Goal: Task Accomplishment & Management: Complete application form

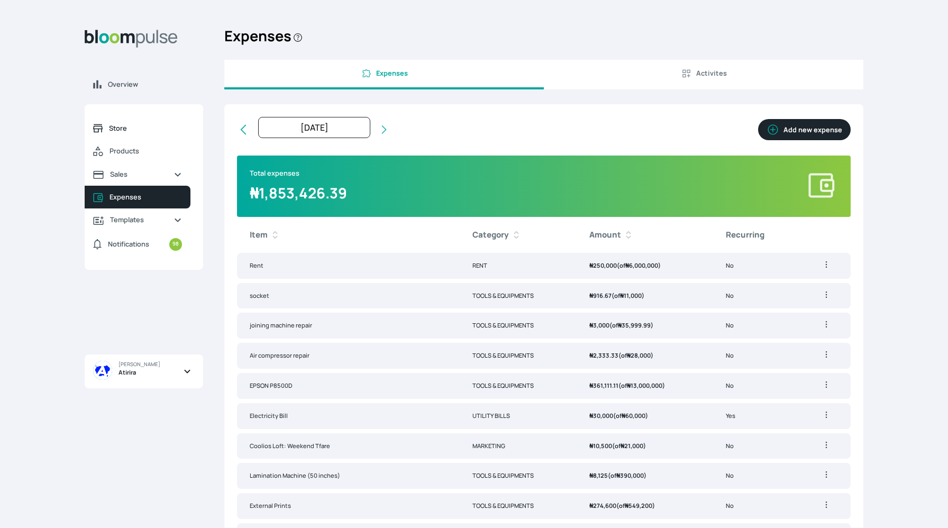
click at [157, 131] on span "Store" at bounding box center [145, 128] width 73 height 10
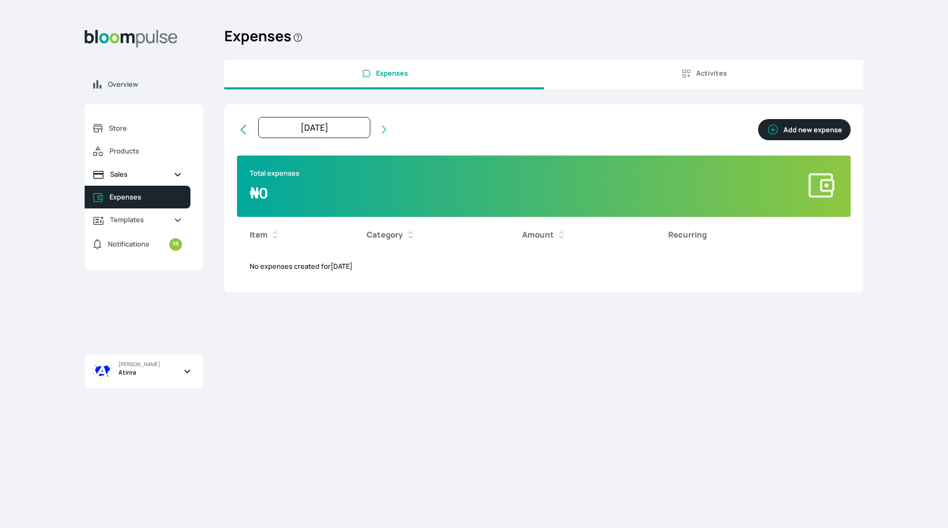
click at [132, 166] on link "Sales" at bounding box center [138, 174] width 106 height 23
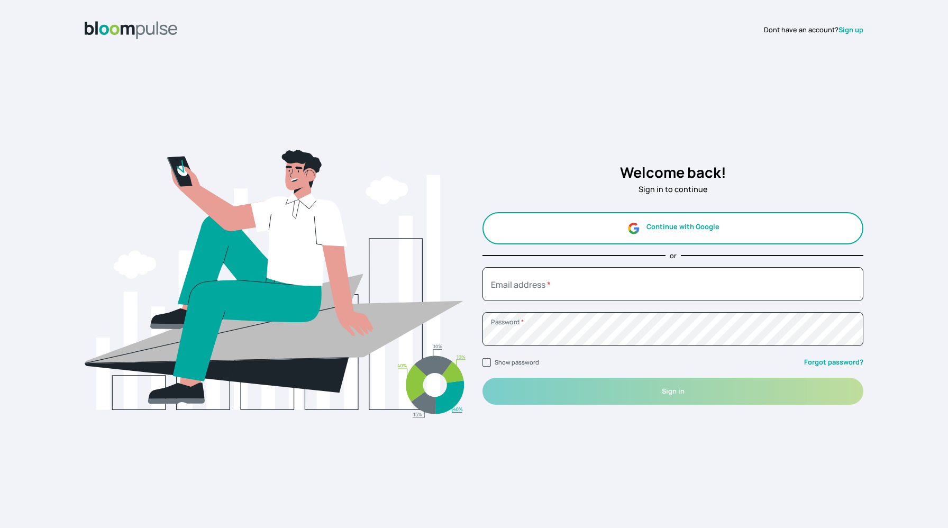
click at [744, 238] on button "Continue with Google" at bounding box center [672, 228] width 381 height 32
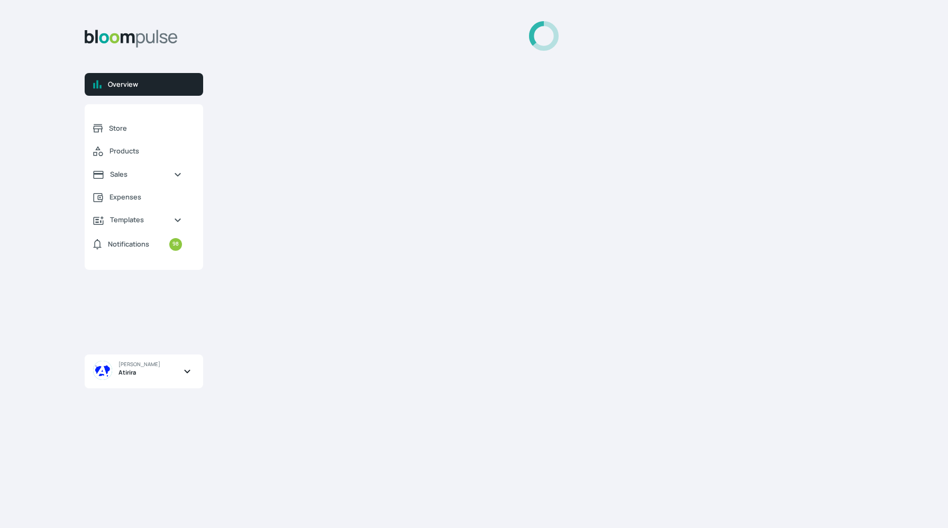
select select "2025"
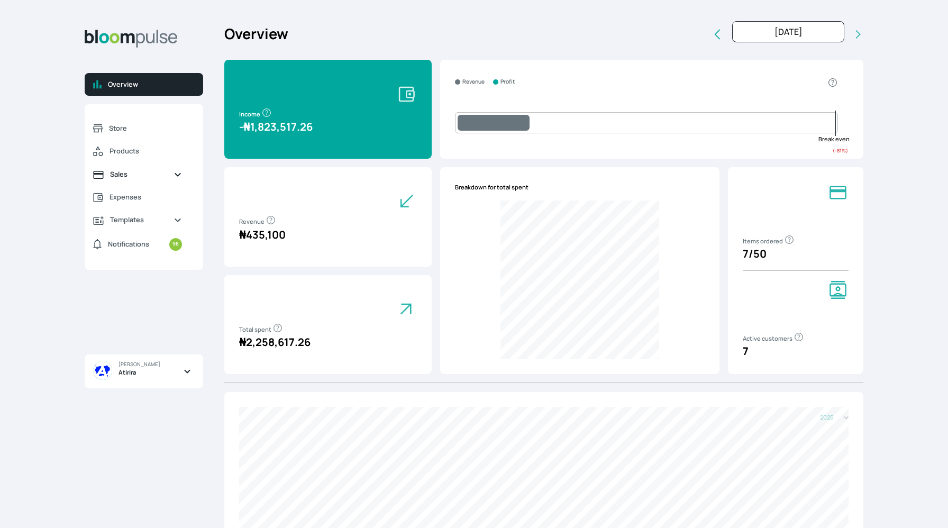
click at [126, 171] on span "Sales" at bounding box center [137, 174] width 55 height 10
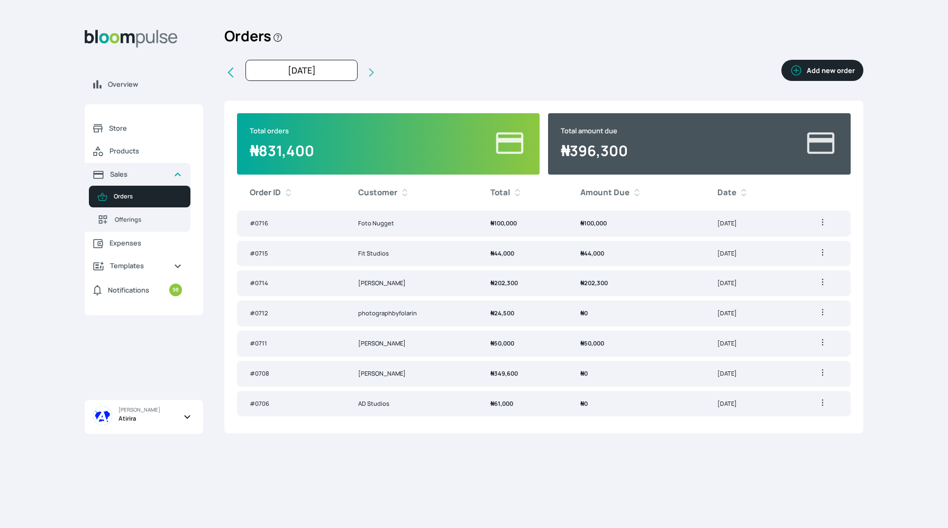
click at [452, 220] on td "Foto Nugget" at bounding box center [411, 224] width 132 height 26
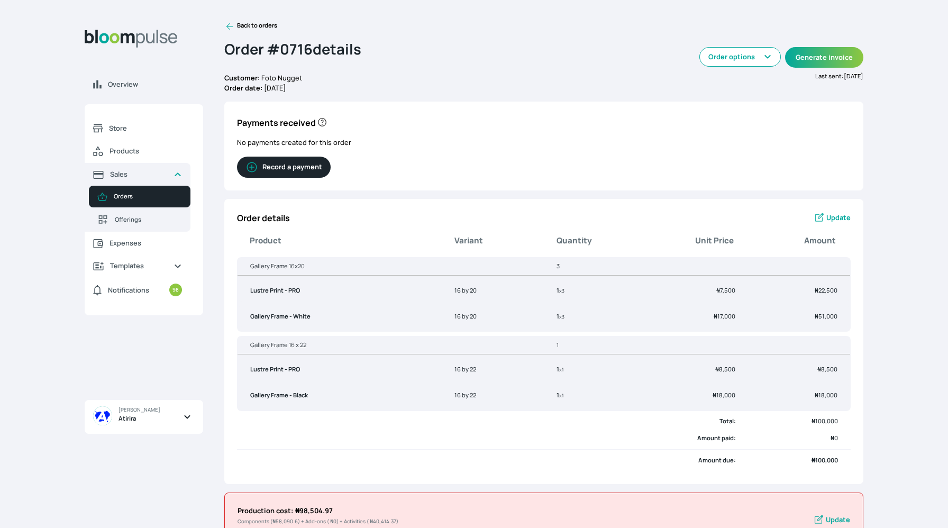
click at [306, 163] on button "Record a payment" at bounding box center [284, 167] width 94 height 21
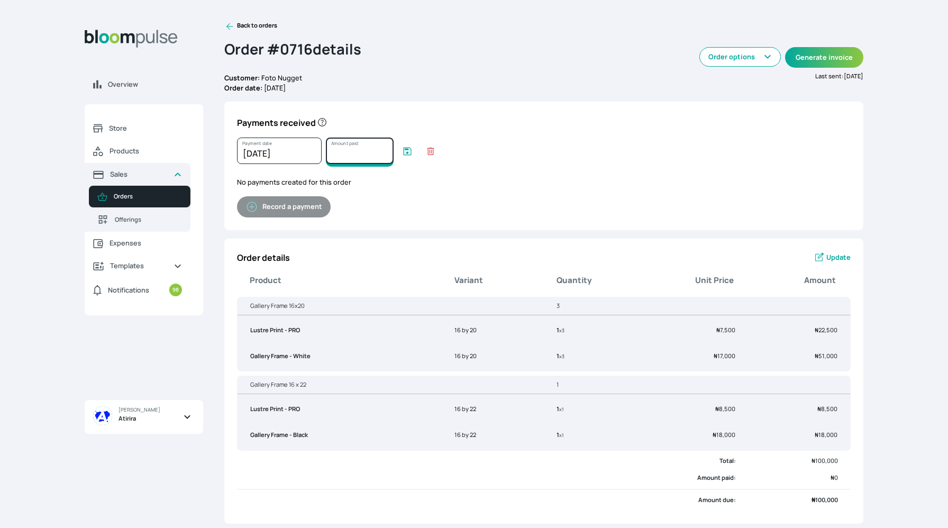
click at [357, 159] on input "Amount paid" at bounding box center [360, 151] width 68 height 26
type input "100000"
click at [403, 149] on icon "submit" at bounding box center [407, 151] width 11 height 11
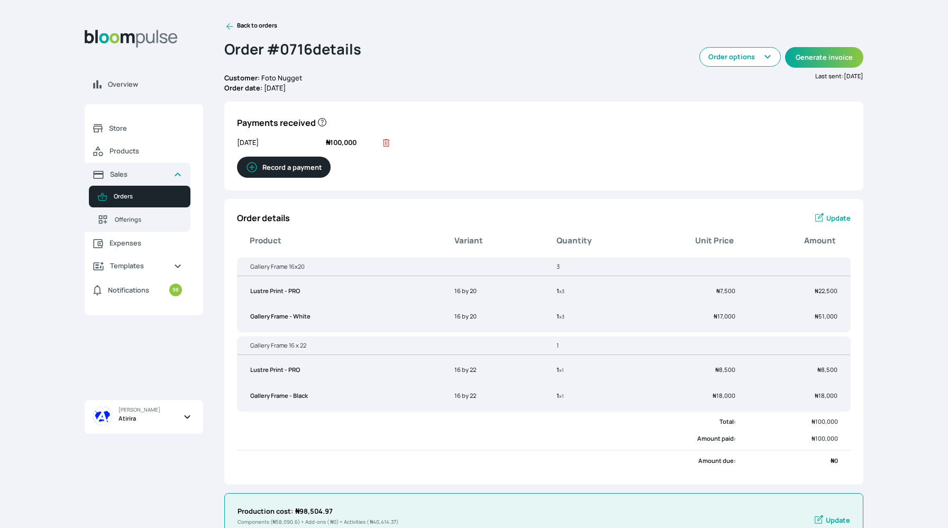
click at [230, 24] on icon at bounding box center [229, 26] width 11 height 11
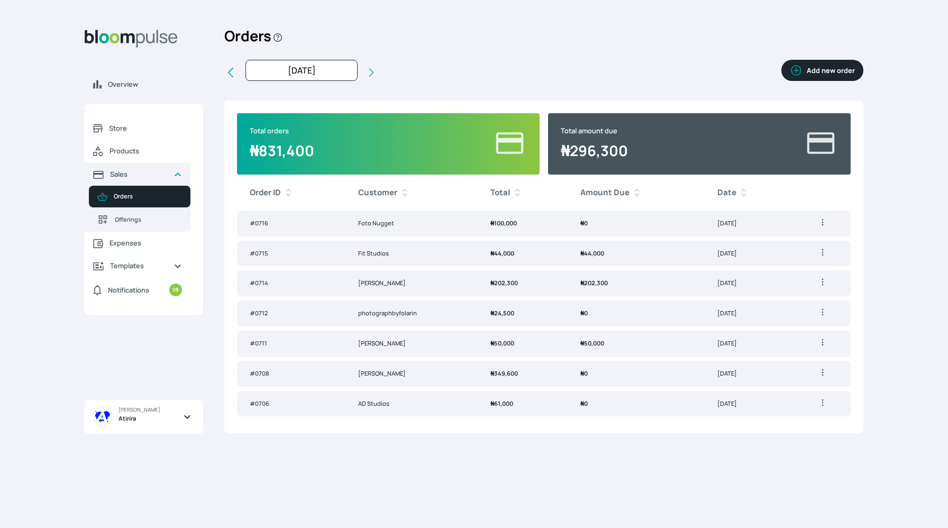
click at [612, 259] on td "₦ 44,000" at bounding box center [636, 254] width 137 height 26
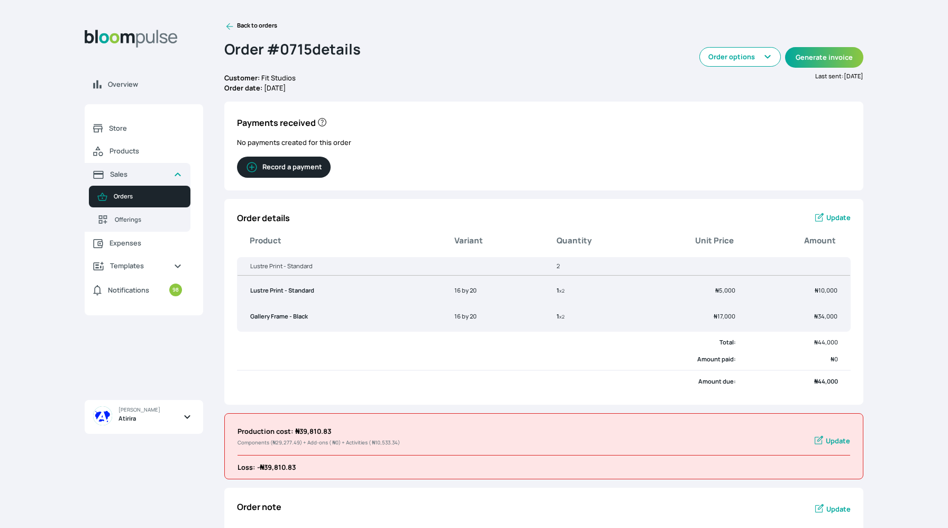
click at [318, 164] on button "Record a payment" at bounding box center [284, 167] width 94 height 21
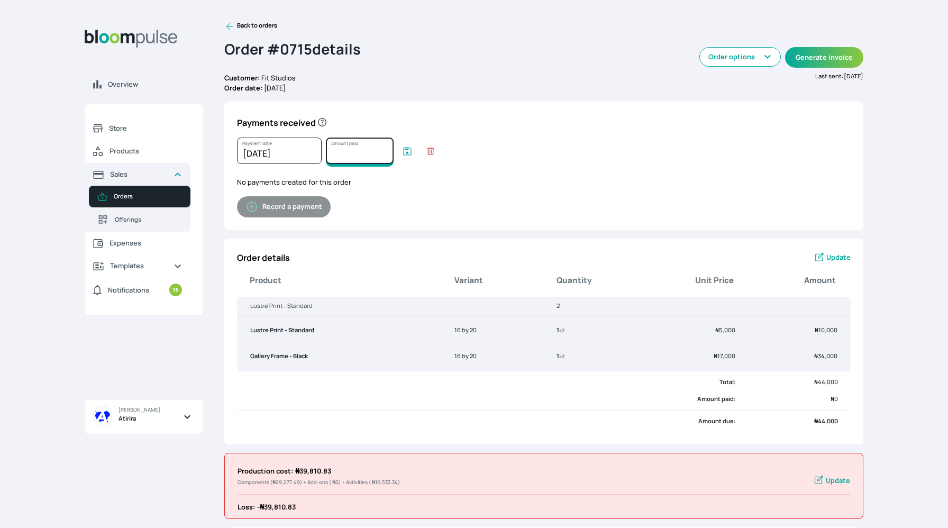
click at [356, 158] on input "Amount paid" at bounding box center [360, 151] width 68 height 26
type input "44000"
click at [410, 152] on icon "submit" at bounding box center [407, 151] width 11 height 11
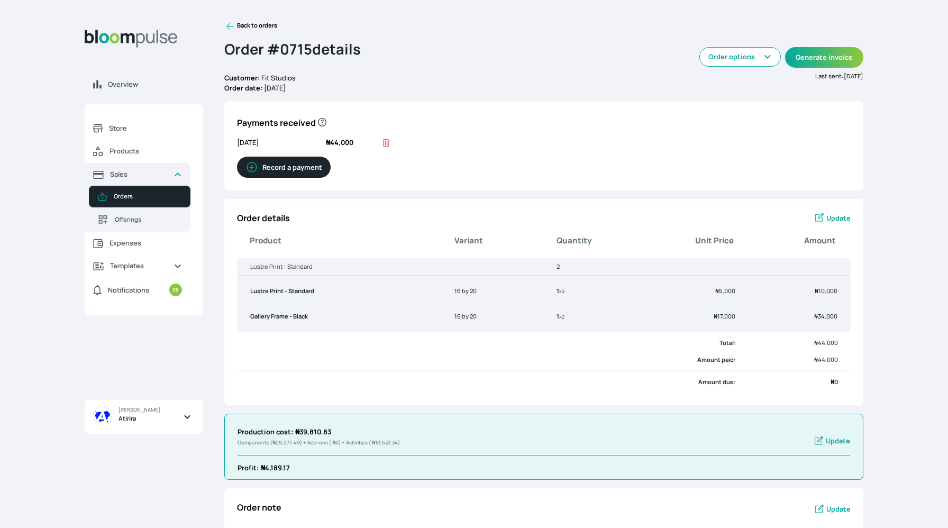
click at [230, 28] on icon at bounding box center [229, 26] width 11 height 11
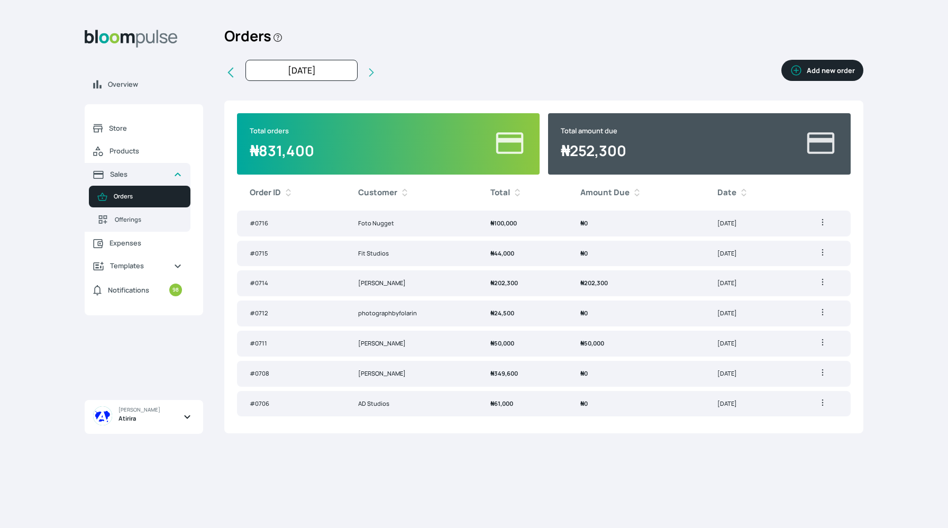
click at [568, 346] on td "₦ 50,000" at bounding box center [636, 344] width 137 height 26
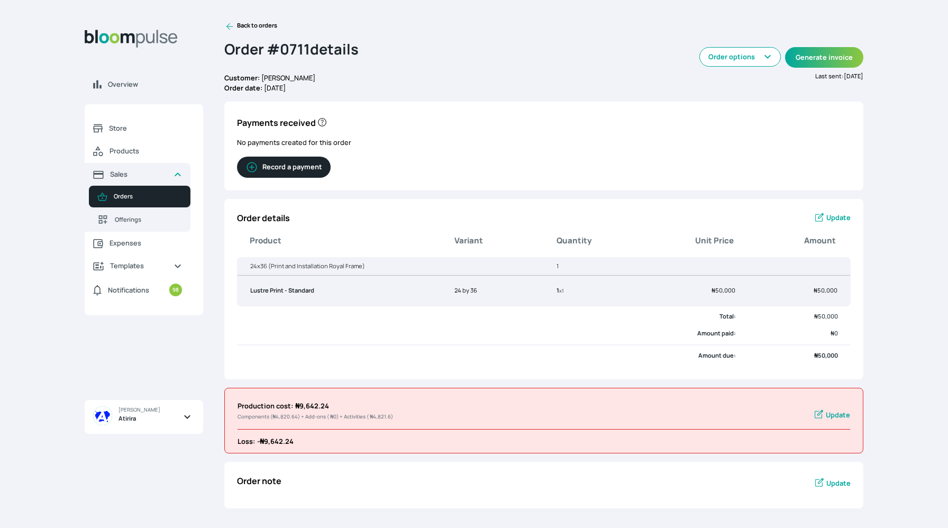
click at [268, 169] on button "Record a payment" at bounding box center [284, 167] width 94 height 21
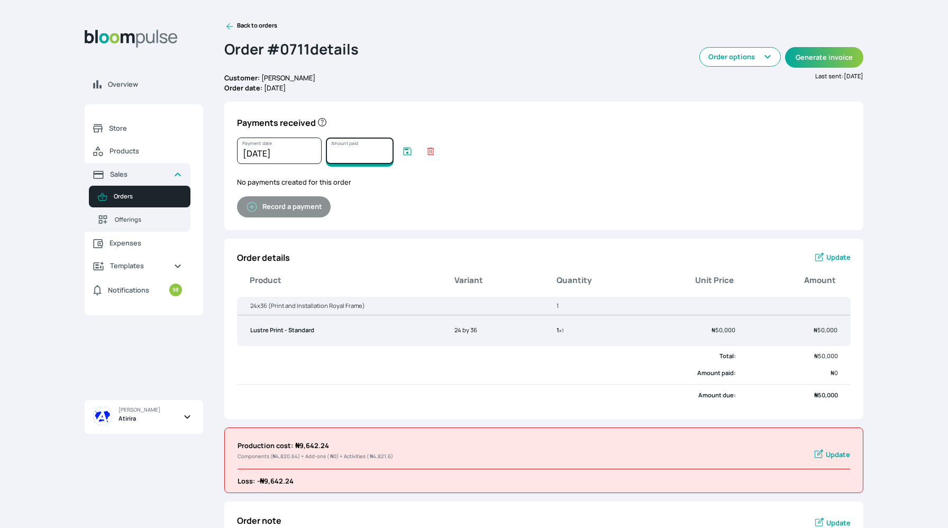
click at [370, 148] on input "Amount paid" at bounding box center [360, 151] width 68 height 26
type input "50000"
click at [408, 147] on icon "submit" at bounding box center [407, 151] width 11 height 11
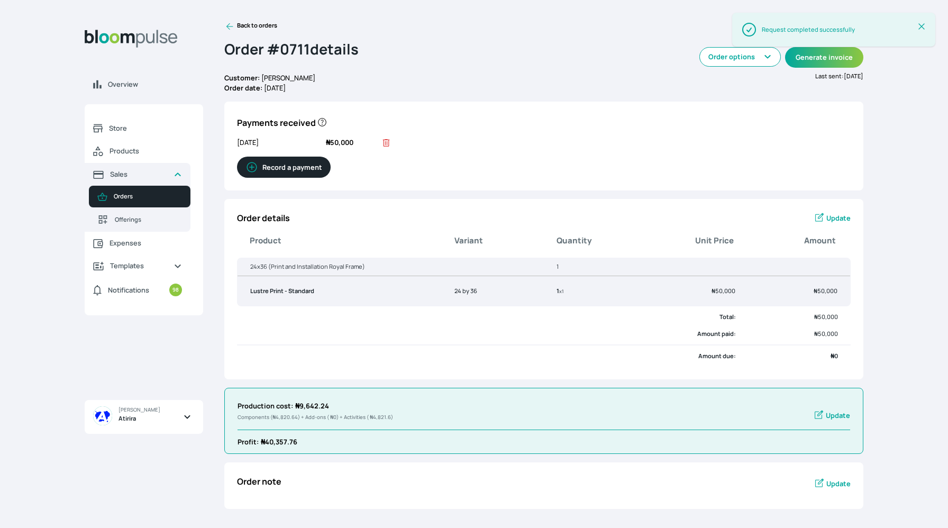
click at [230, 25] on icon at bounding box center [229, 26] width 11 height 11
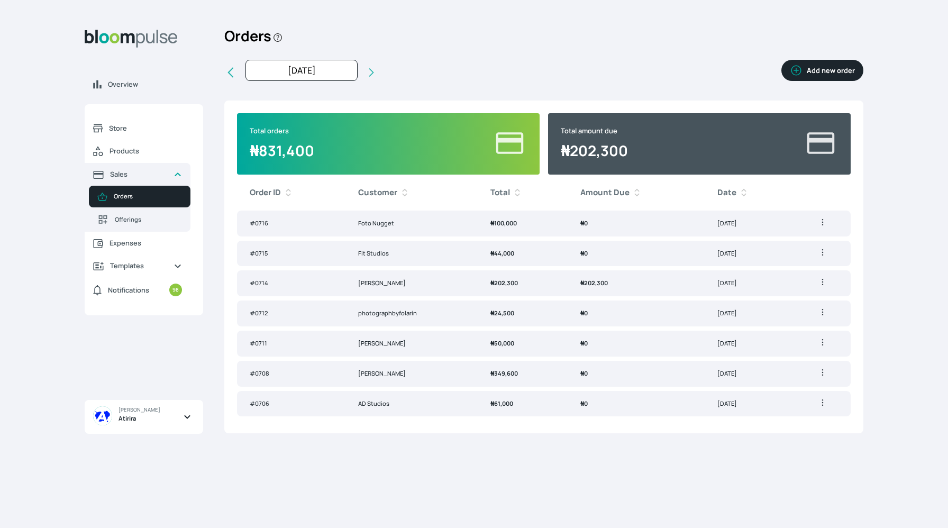
click at [233, 76] on icon at bounding box center [230, 72] width 13 height 13
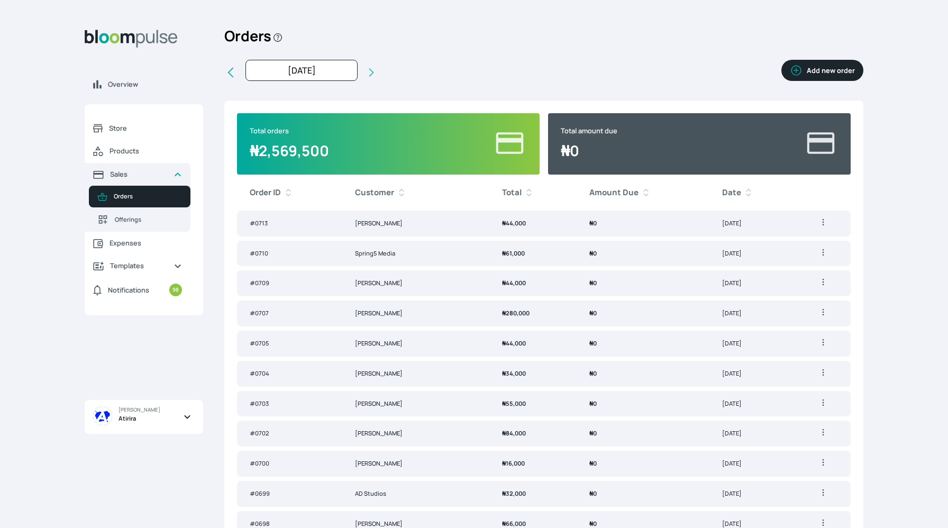
click at [366, 70] on icon at bounding box center [371, 72] width 11 height 11
type input "Aug 2025"
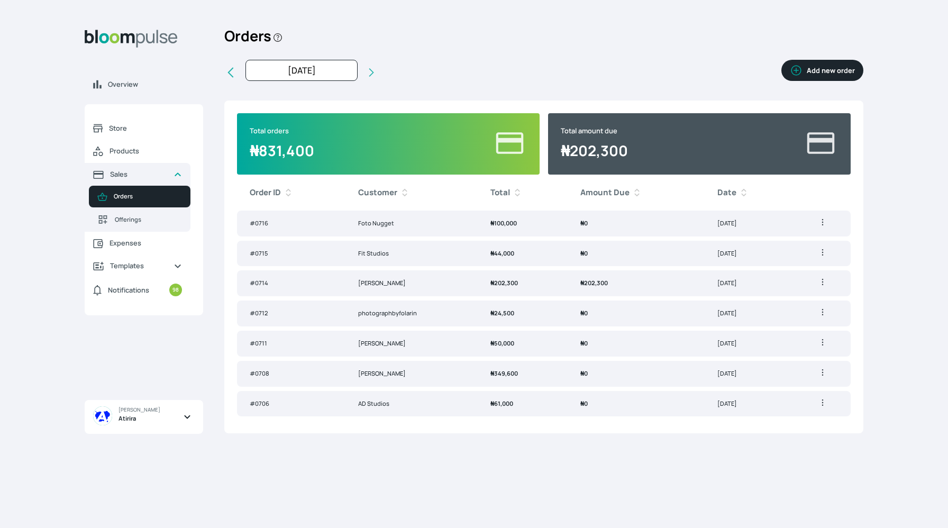
click at [808, 75] on button "Add new order" at bounding box center [822, 70] width 82 height 21
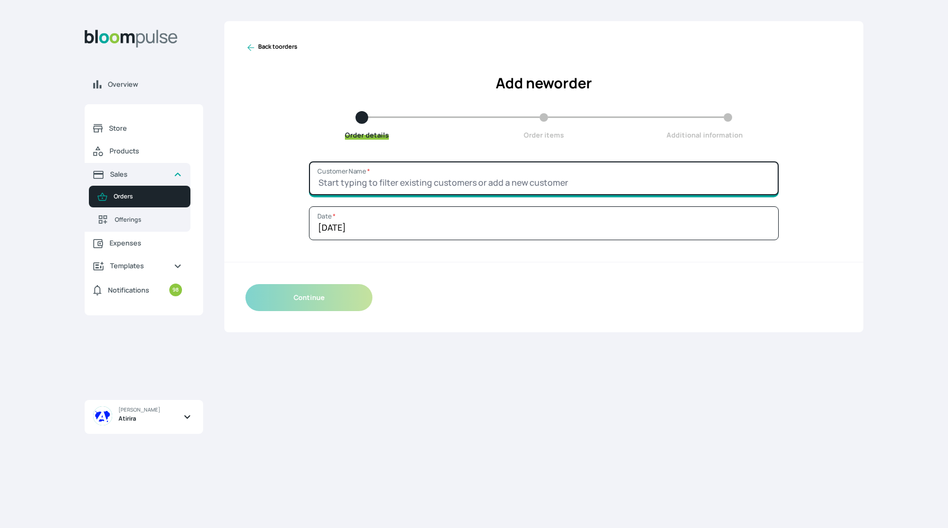
click at [395, 187] on input "Customer Name *" at bounding box center [544, 178] width 470 height 34
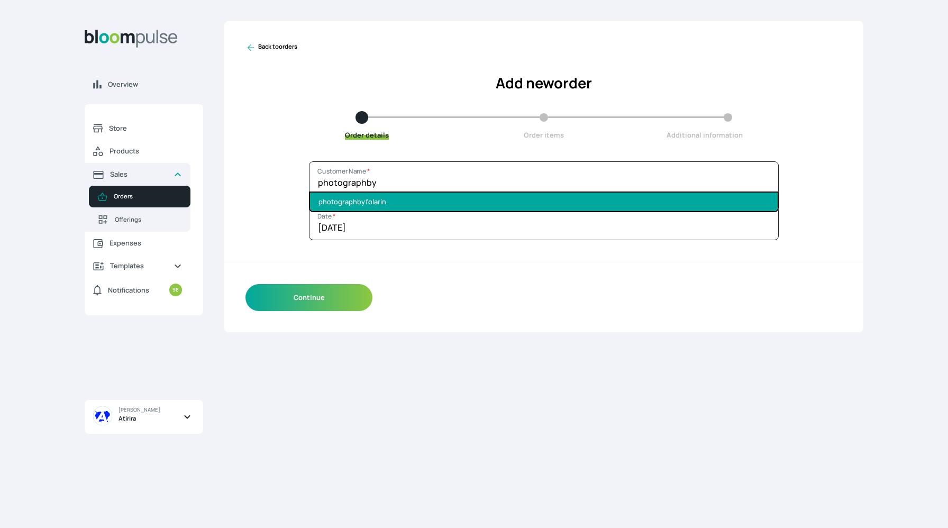
click at [493, 202] on li "photographbyfolarin" at bounding box center [544, 202] width 468 height 19
type input "photographbyfolarin"
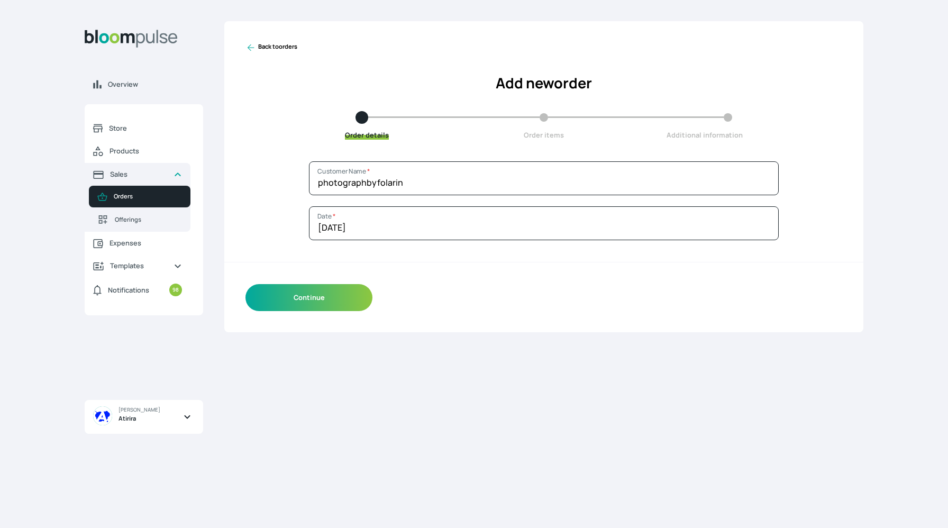
click at [312, 329] on div "Continue" at bounding box center [543, 297] width 639 height 69
click at [324, 303] on button "Continue" at bounding box center [308, 297] width 127 height 27
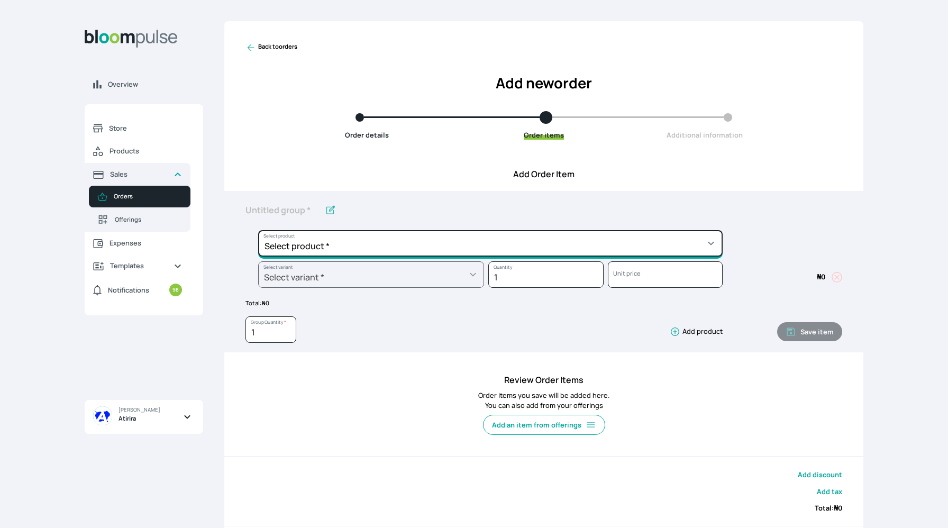
click at [554, 255] on select "Select product * Big Frame (Black) Canvas Print Canvas Print - Standard Canvas …" at bounding box center [490, 243] width 465 height 26
select select "6ef0684a-b17f-4220-9237-70567ba7e068"
type input "Photowood"
click at [358, 248] on select "Select product * Big Frame (Black) Canvas Print Canvas Print - Standard Canvas …" at bounding box center [490, 243] width 465 height 26
select select "a9f19bd2-f1a8-4b74-ae51-3a75659f3a28"
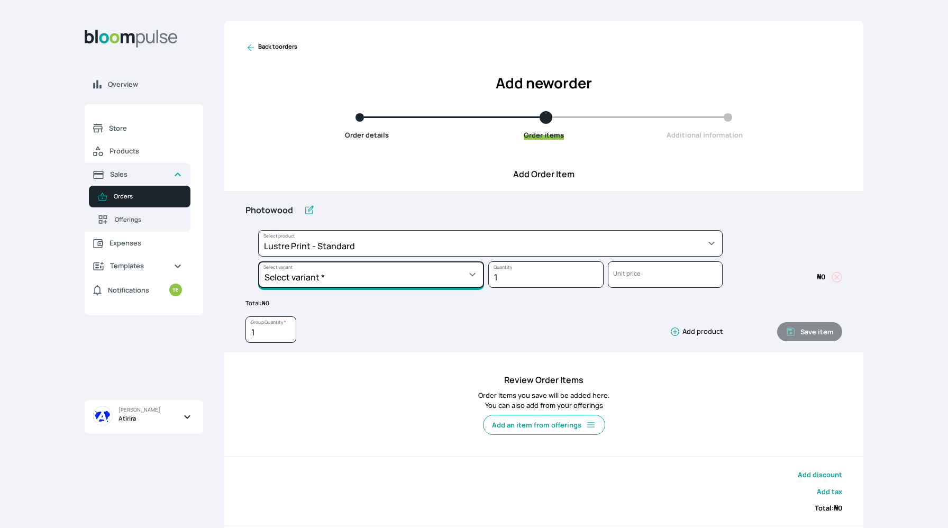
click at [361, 276] on select "Select variant * 10 by 10 10 by 12 10 by 15 10 by 16 11 by 12 11 by 14 11.7 by …" at bounding box center [371, 274] width 226 height 26
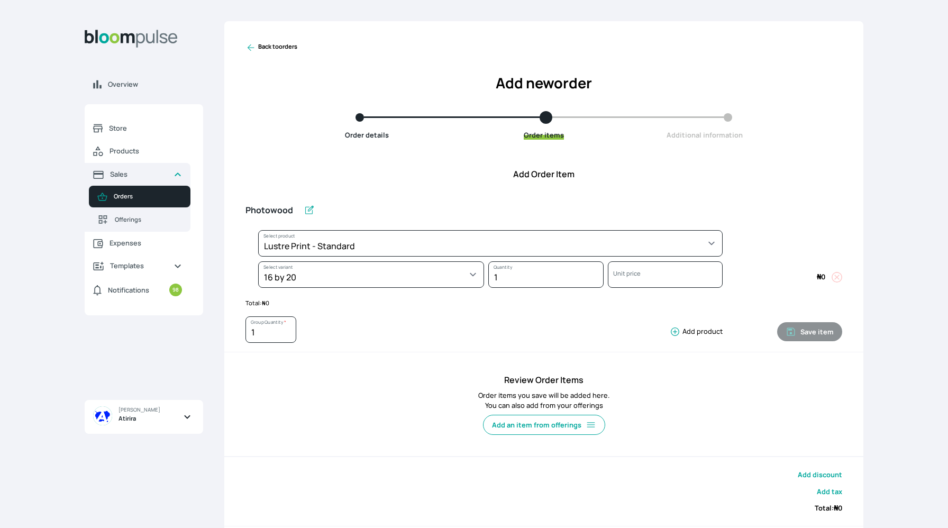
select select "a9f19bd2-f1a8-4b74-ae51-3a75659f3a28"
select select "c90ef38e-4c33-4814-9bf1-ecad61888651"
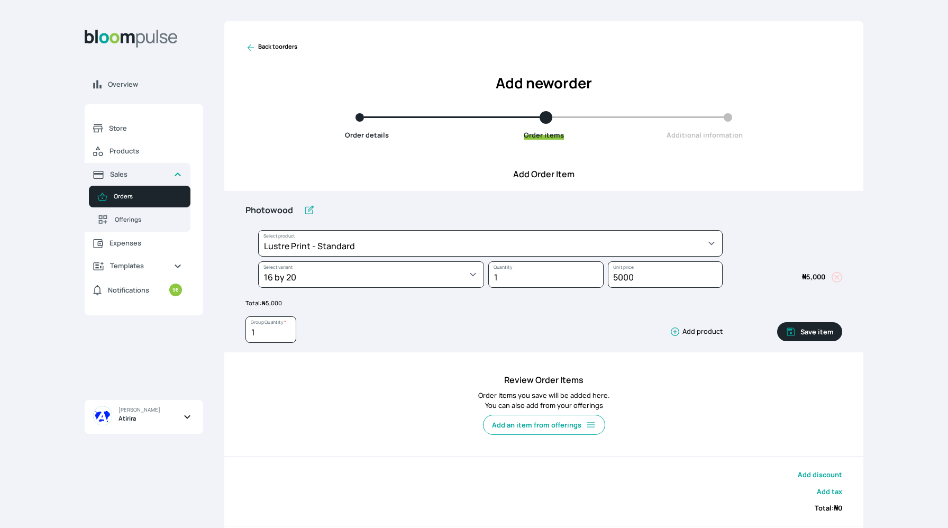
click at [676, 333] on icon "button" at bounding box center [675, 331] width 11 height 11
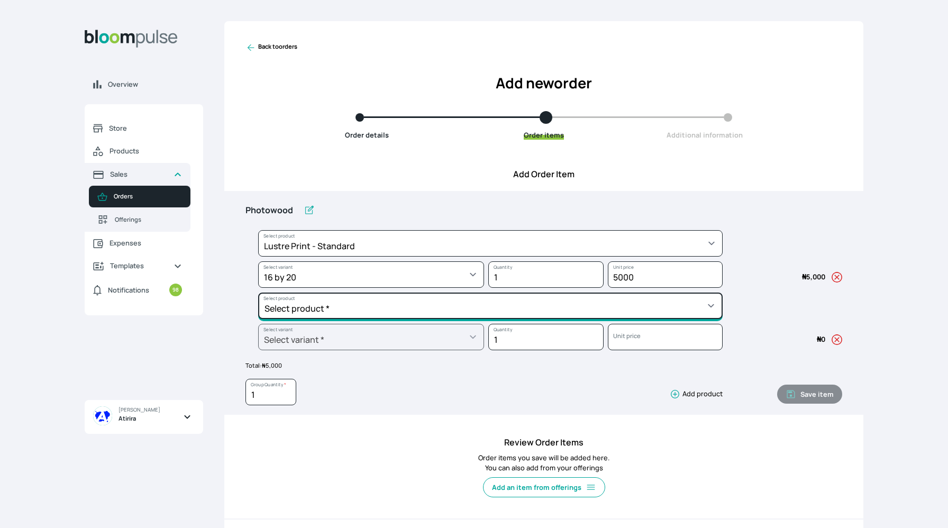
click at [604, 257] on select "Select product * Big Frame (Black) Canvas Print Canvas Print - Standard Canvas …" at bounding box center [490, 243] width 465 height 26
select select "5fa67804-61d7-459d-93b4-9e8949636f1b"
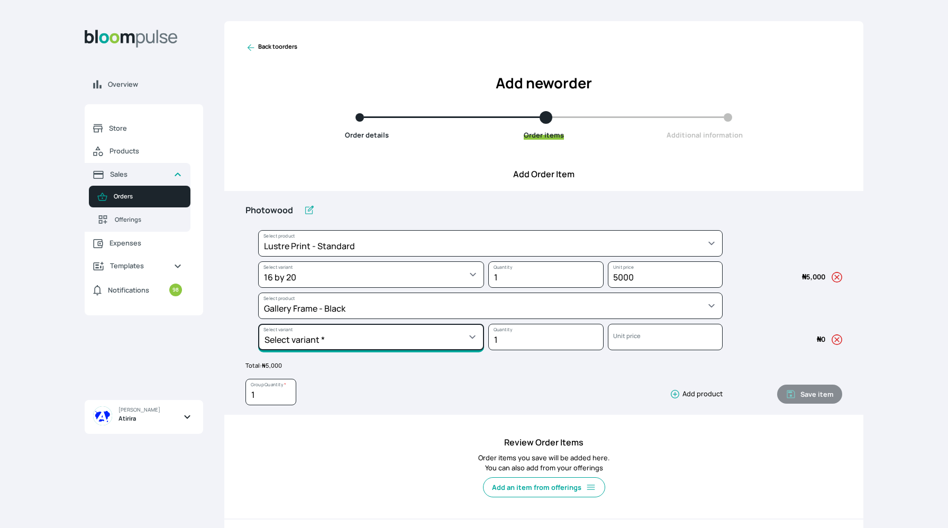
click at [375, 288] on select "Select variant * 10 by 10 10 by 12 10 by 13 10 by 15 10 by 16 11 by 12 11 by 14…" at bounding box center [371, 274] width 226 height 26
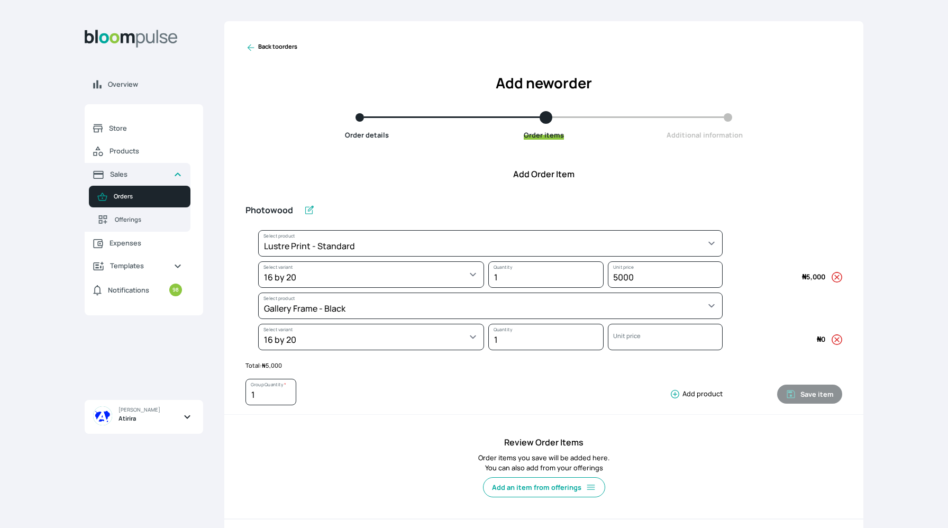
select select "5fa67804-61d7-459d-93b4-9e8949636f1b"
select select "ce514348-26ea-42a8-afc0-9dafa6b4dfcb"
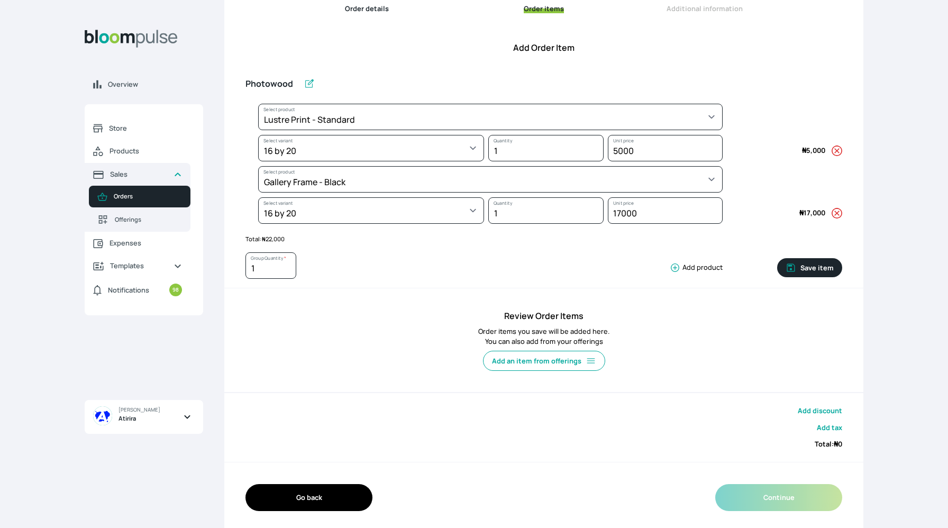
scroll to position [131, 0]
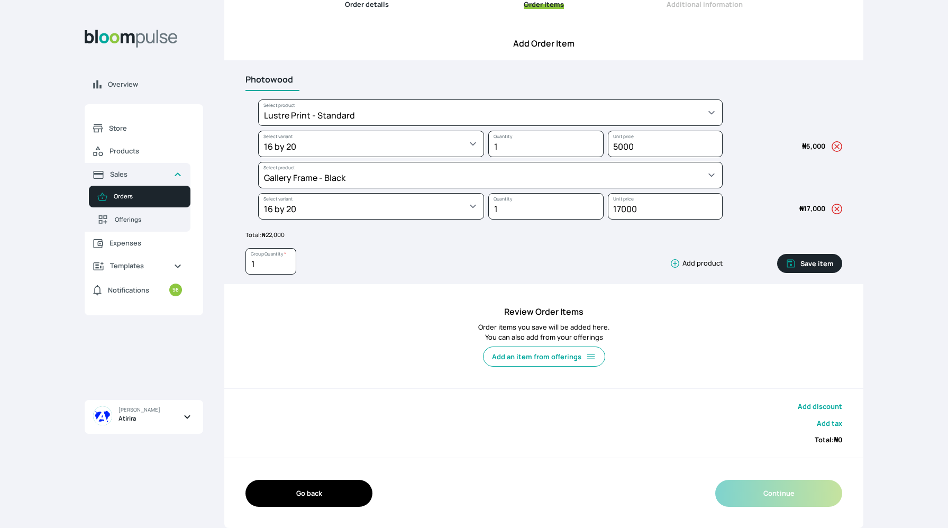
click at [291, 84] on input "Photowood" at bounding box center [272, 80] width 54 height 22
type input "P"
type input "Gallery Frame 16x20"
click at [815, 262] on button "Save item" at bounding box center [809, 263] width 65 height 19
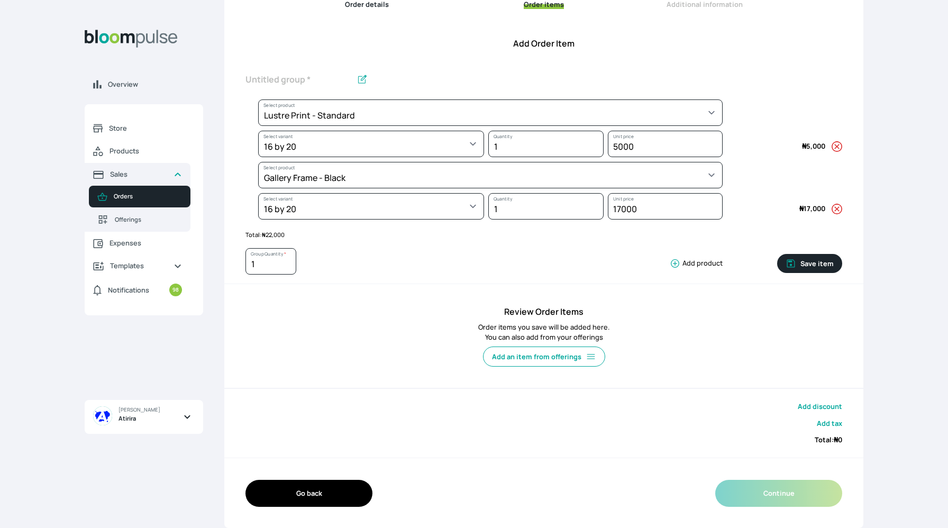
scroll to position [89, 0]
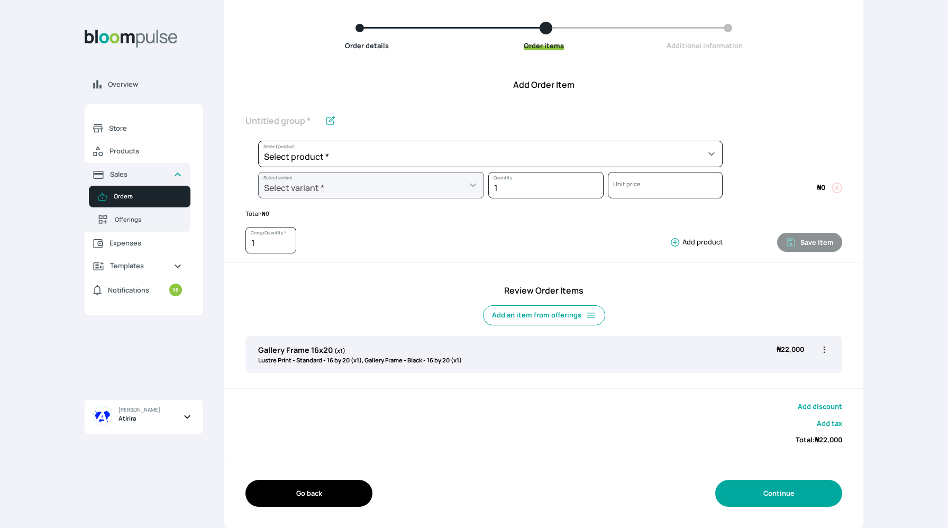
click at [744, 491] on button "Continue" at bounding box center [778, 493] width 127 height 27
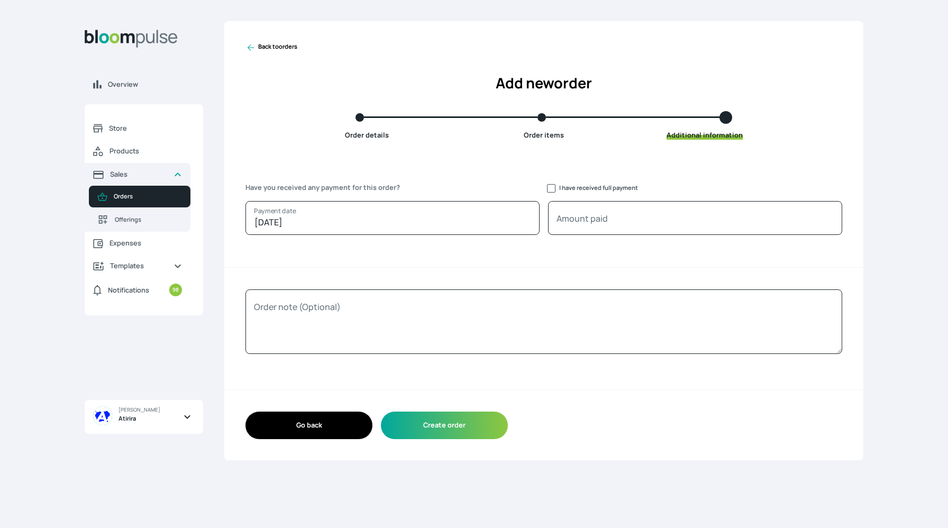
click at [556, 187] on span "I have received full payment" at bounding box center [592, 188] width 91 height 10
click at [553, 190] on input "I have received full payment" at bounding box center [551, 188] width 8 height 8
checkbox input "true"
type input "22000"
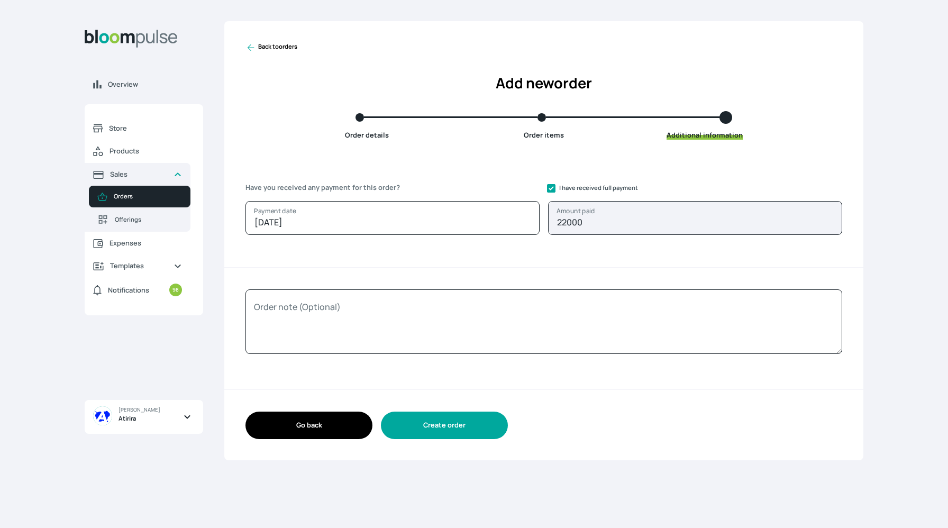
click at [468, 422] on button "Create order" at bounding box center [444, 425] width 127 height 27
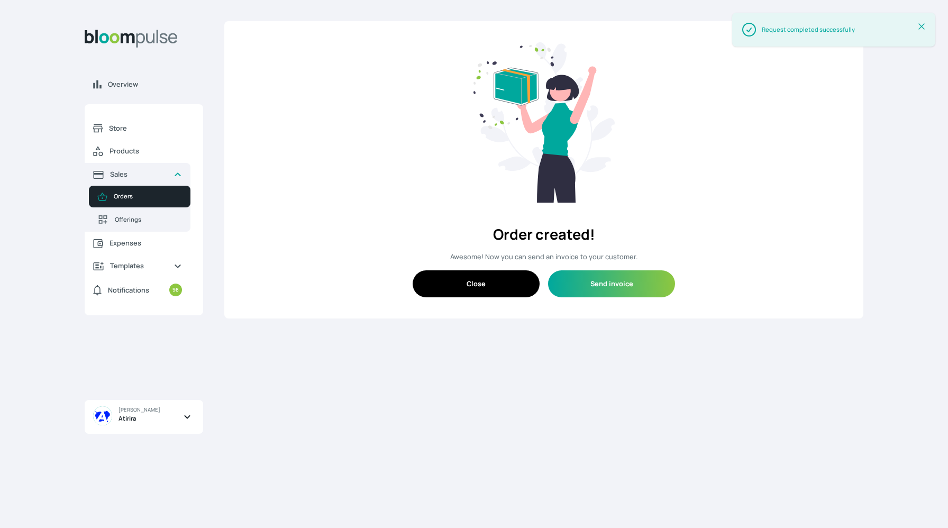
click at [468, 270] on button "Close" at bounding box center [476, 283] width 127 height 27
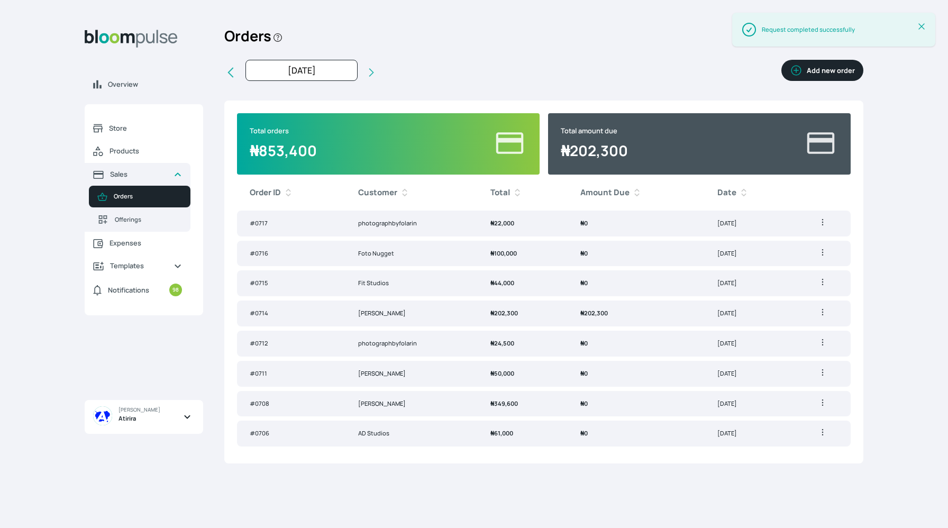
click at [818, 71] on button "Add new order" at bounding box center [822, 70] width 82 height 21
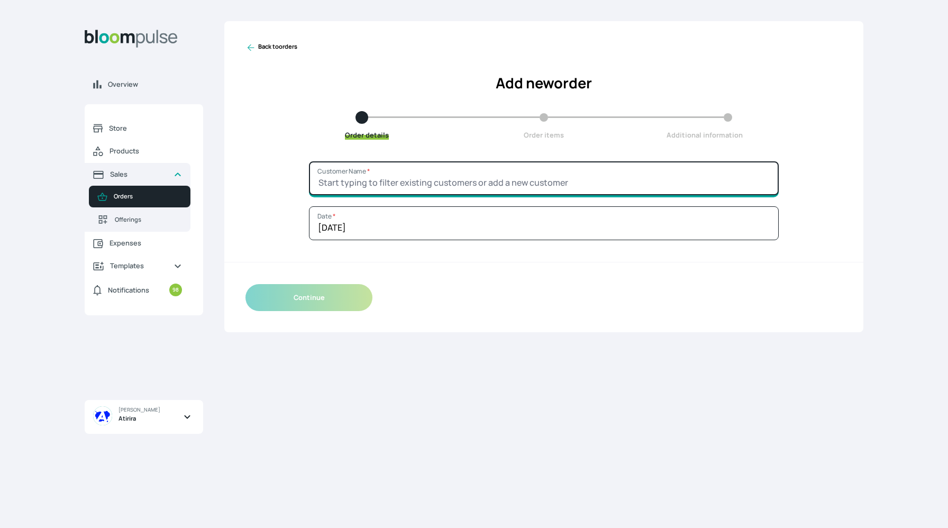
click at [529, 163] on input "Customer Name *" at bounding box center [544, 178] width 470 height 34
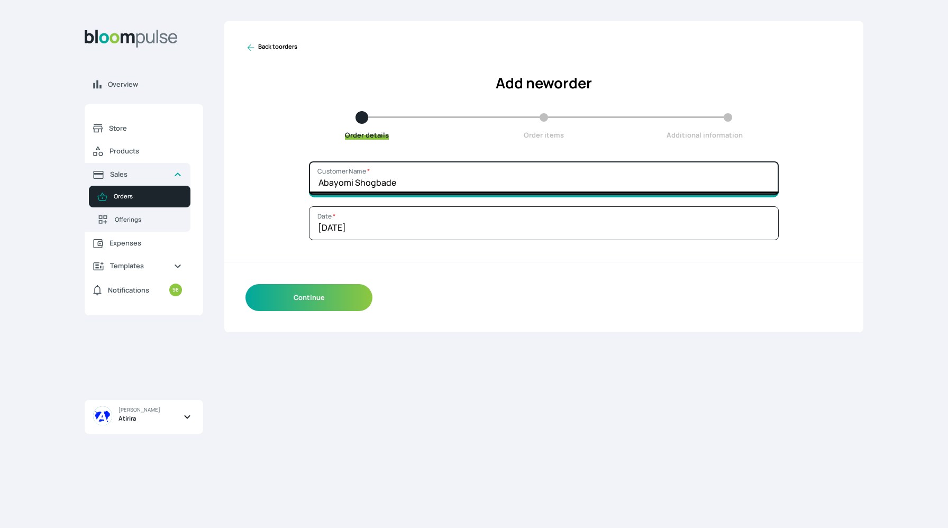
type input "Abayomi Shogbade"
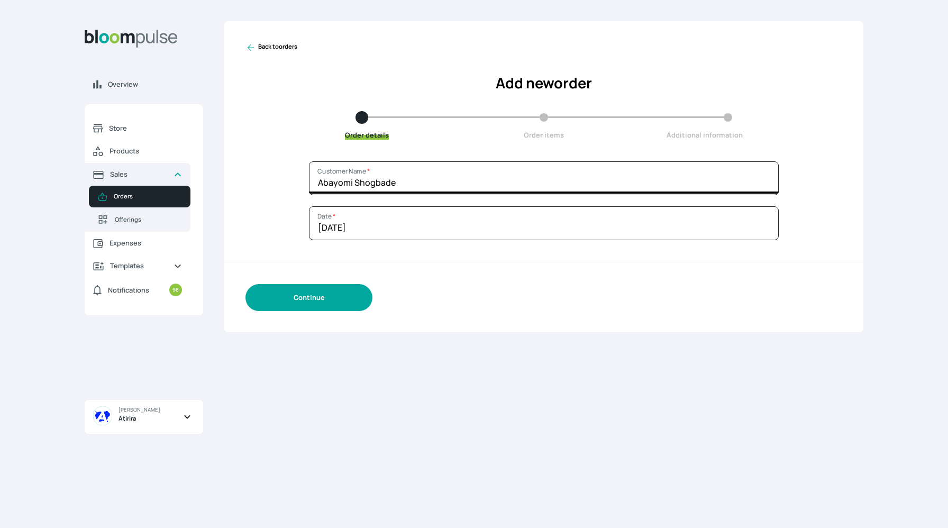
click at [329, 298] on button "Continue" at bounding box center [308, 297] width 127 height 27
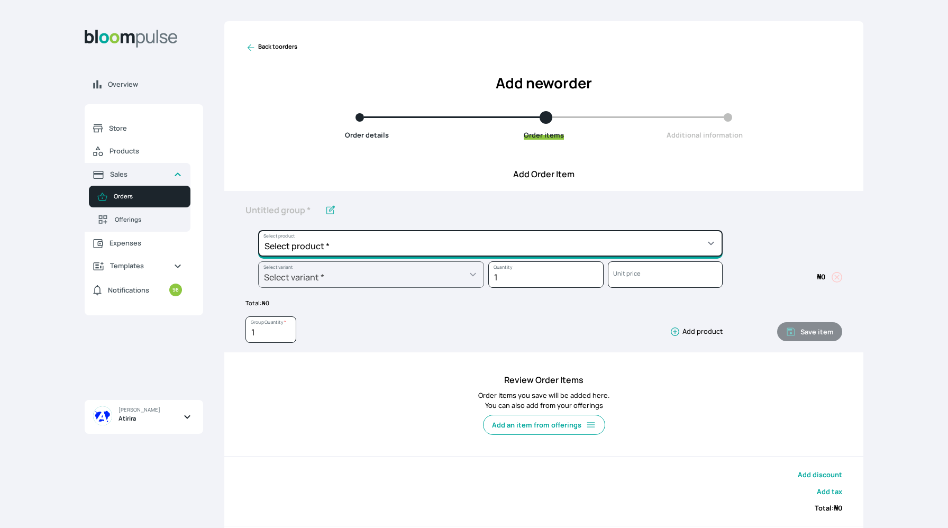
click at [366, 241] on select "Select product * Big Frame (Black) Canvas Print Canvas Print - Standard Canvas …" at bounding box center [490, 243] width 465 height 26
select select "a8372af6-4ed1-4d22-9e30-c87e78025863"
type input "Canvas Print"
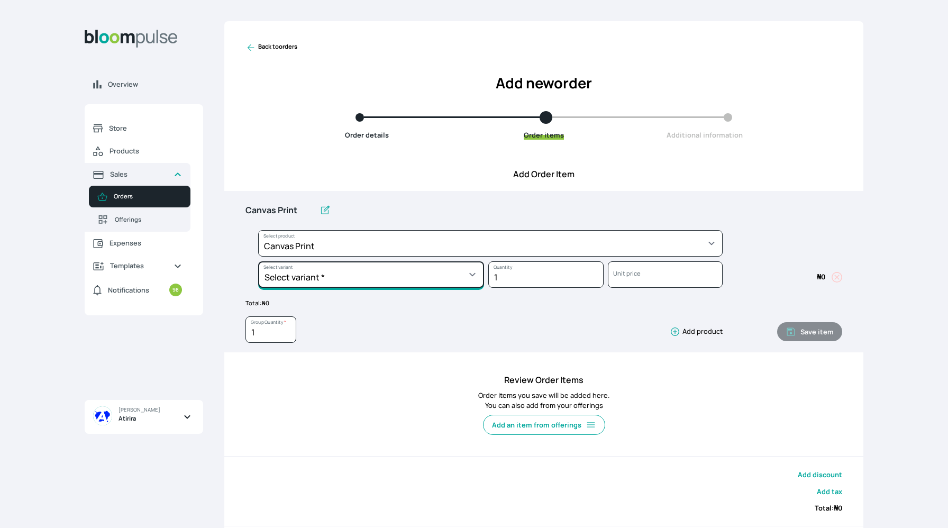
click at [400, 281] on select "Select variant * 10 by 10 10 by 12 10 by 15 10 by 16 11 by 14 12 by 12 12 by 16…" at bounding box center [371, 274] width 226 height 26
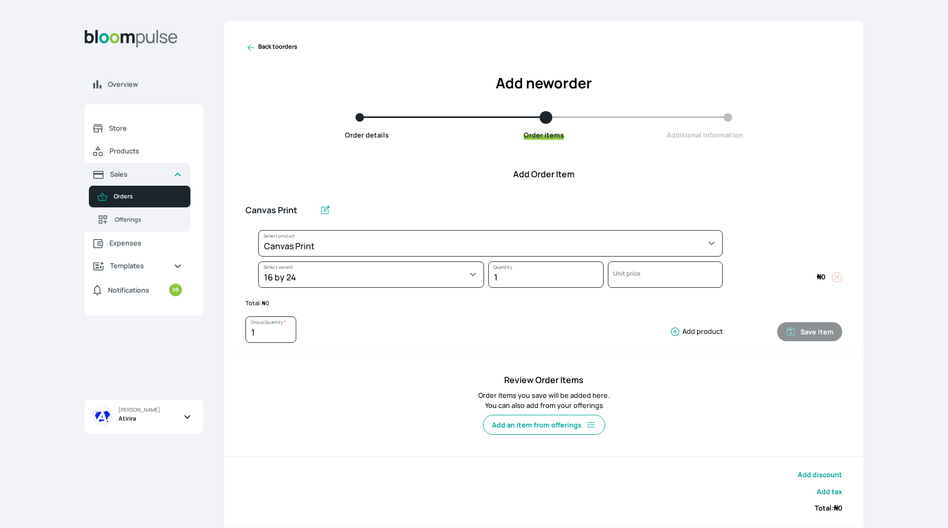
select select "a8372af6-4ed1-4d22-9e30-c87e78025863"
select select "96024d58-3e33-4386-bb3e-e9bda5ec33b5"
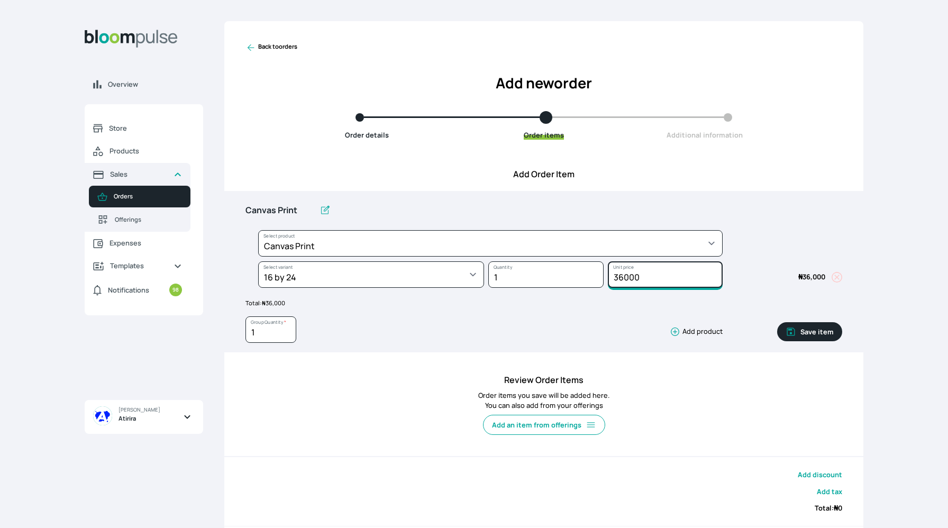
click at [651, 276] on input "36000" at bounding box center [665, 274] width 115 height 26
type input "30000"
click at [264, 328] on input "1" at bounding box center [270, 329] width 51 height 26
type input "2"
click at [303, 207] on input "Canvas Print" at bounding box center [280, 210] width 70 height 22
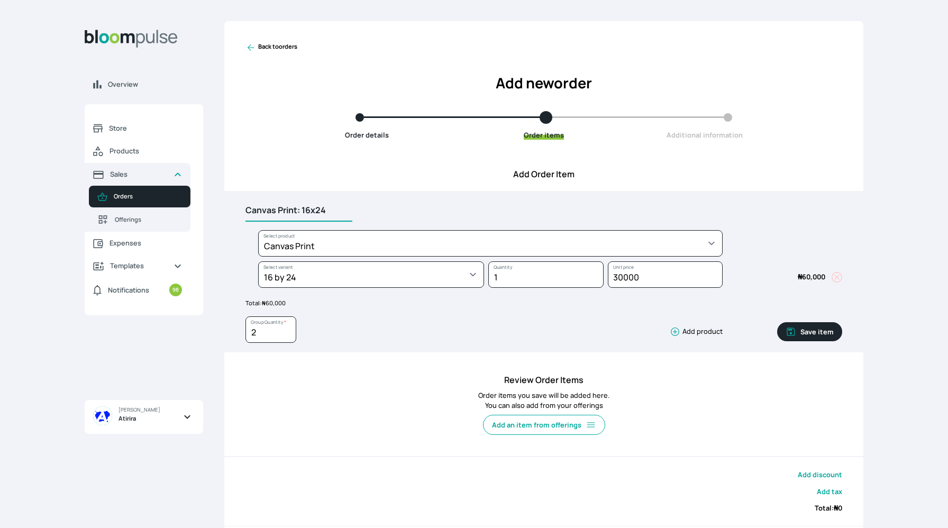
scroll to position [68, 0]
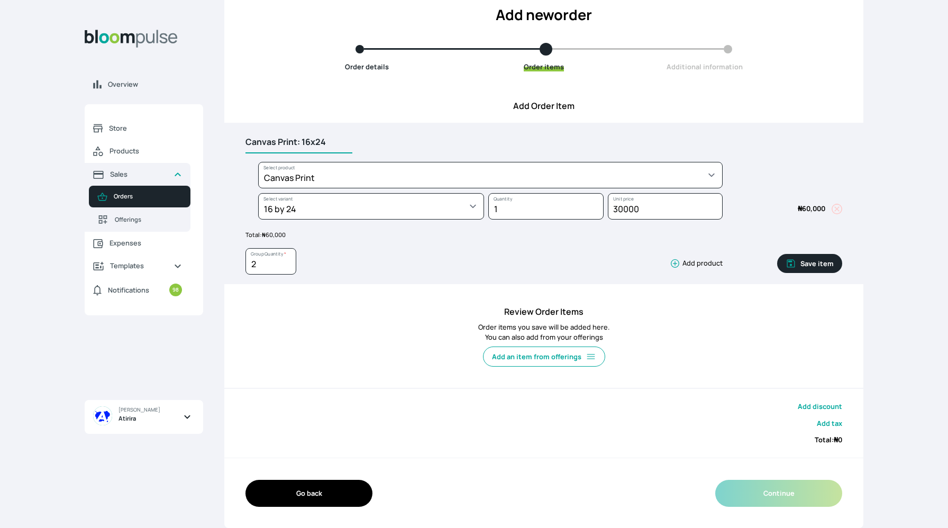
type input "Canvas Print: 16x24"
click at [813, 266] on button "Save item" at bounding box center [809, 263] width 65 height 19
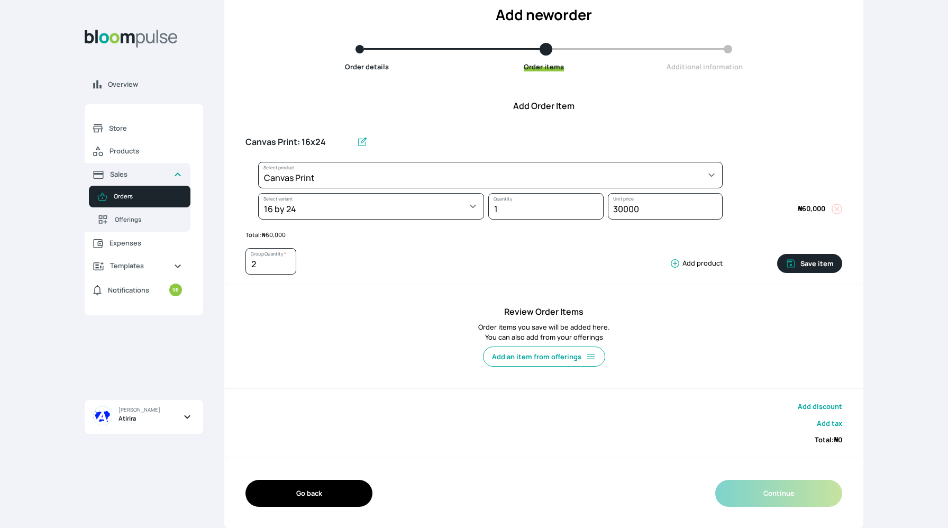
type input "1"
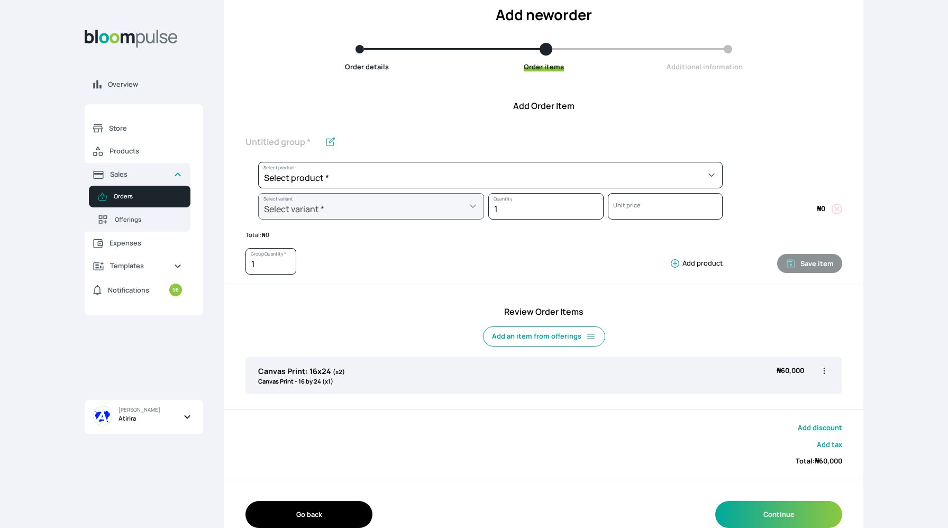
scroll to position [89, 0]
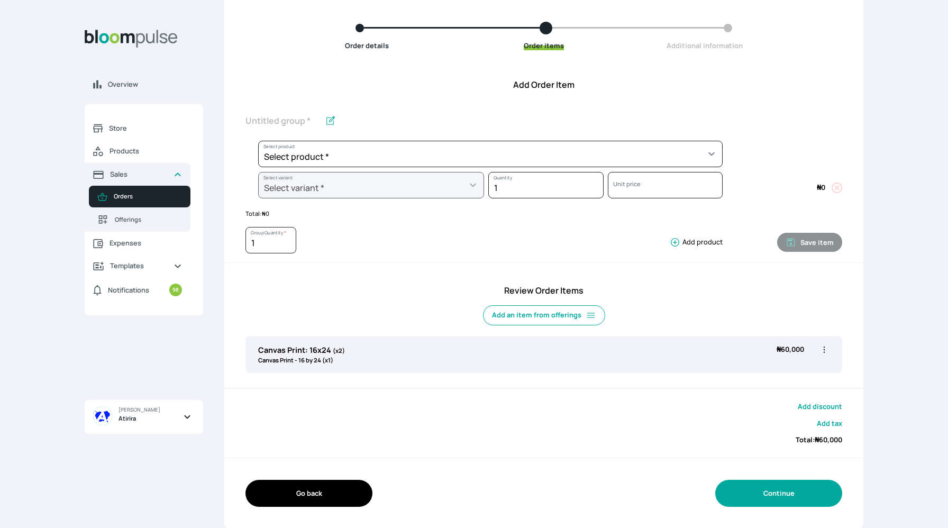
click at [767, 499] on button "Continue" at bounding box center [778, 493] width 127 height 27
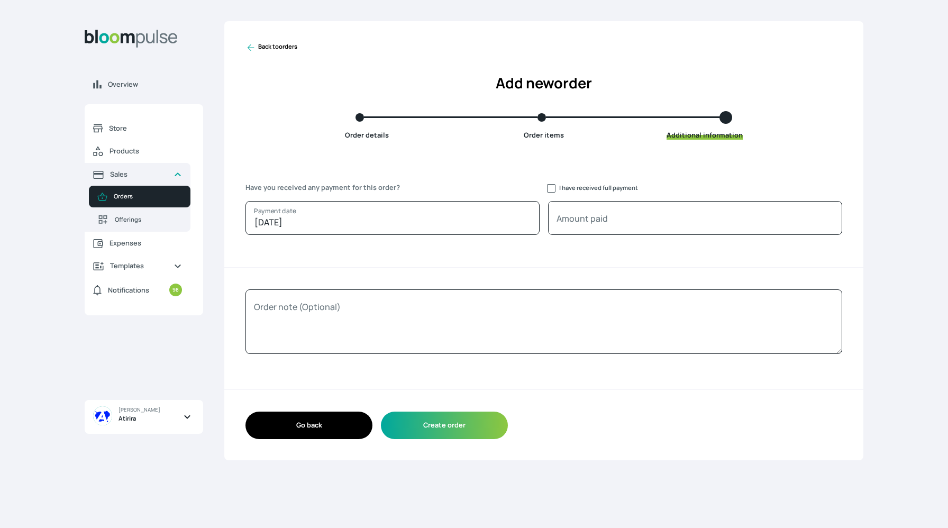
scroll to position [0, 0]
click at [480, 431] on button "Create order" at bounding box center [444, 425] width 127 height 27
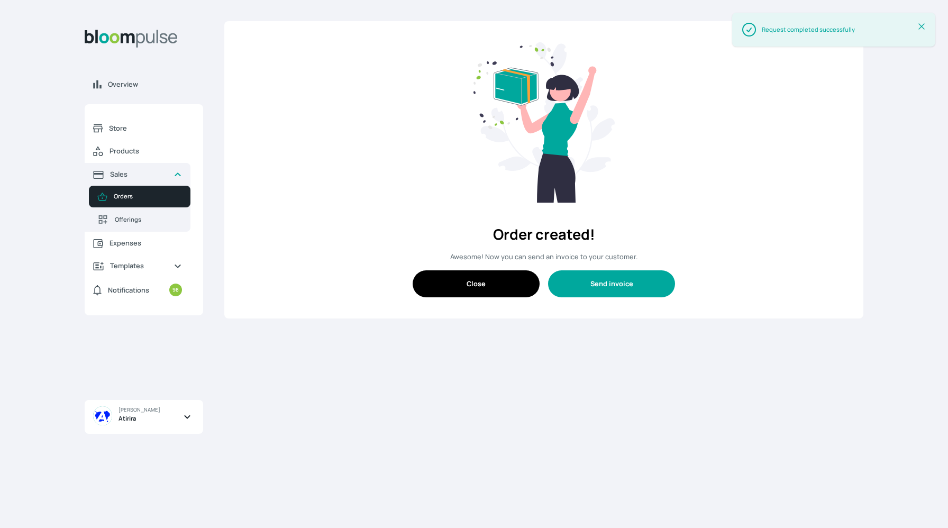
click at [602, 288] on button "Send invoice" at bounding box center [611, 283] width 127 height 27
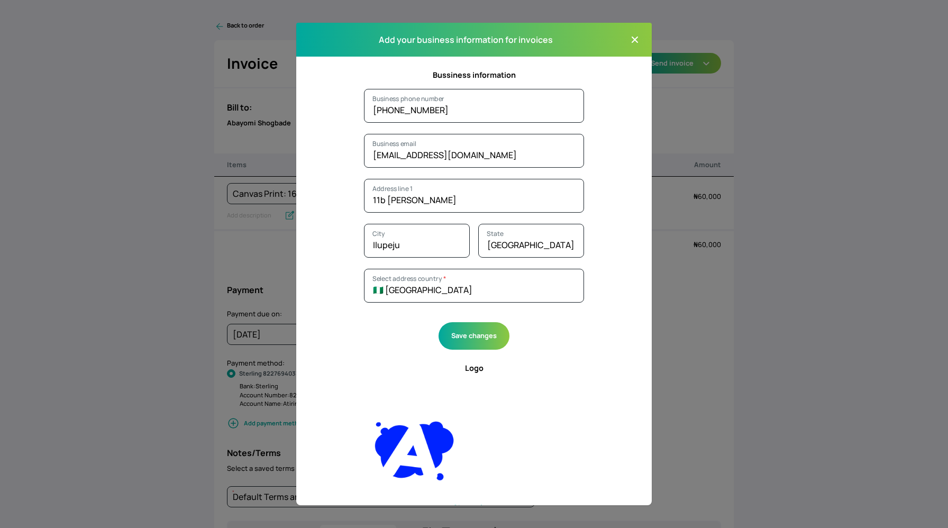
click at [636, 45] on button "Close modal" at bounding box center [634, 39] width 17 height 17
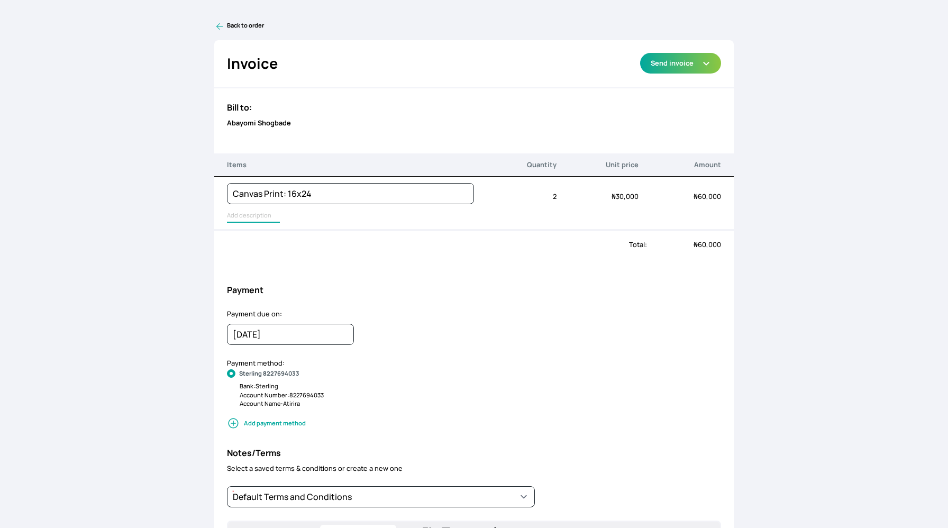
type input "Canvas Print"
click at [262, 216] on input "Canvas Print" at bounding box center [251, 216] width 49 height 14
click at [400, 246] on div "Total:" at bounding box center [430, 245] width 433 height 10
click at [665, 64] on button "Send invoice" at bounding box center [680, 63] width 81 height 21
click at [666, 64] on button "Send invoice" at bounding box center [680, 63] width 81 height 21
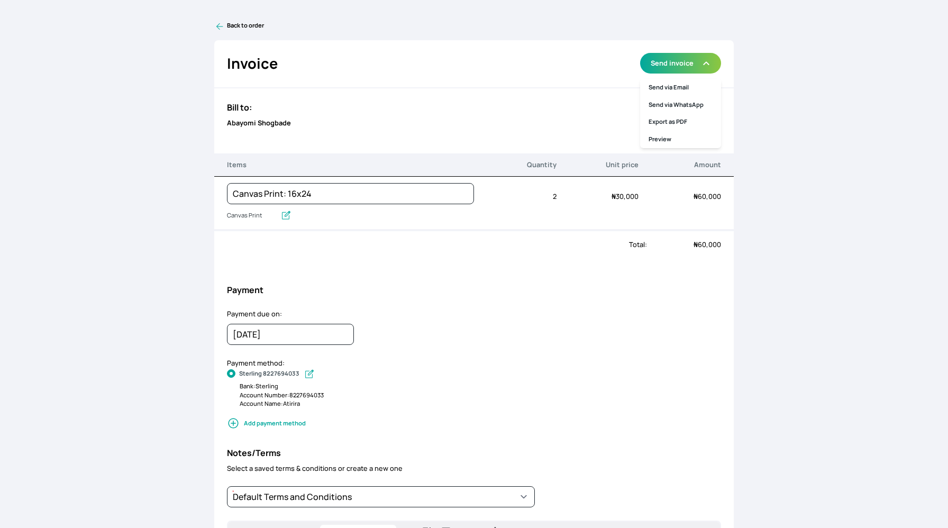
click at [493, 270] on div "Invoice Send via Email Send via WhatsApp Export as PDF Preview Send invoice Bil…" at bounding box center [473, 432] width 519 height 785
click at [691, 57] on button "Send invoice" at bounding box center [680, 63] width 81 height 21
click at [681, 134] on link "Preview" at bounding box center [680, 139] width 81 height 17
click at [222, 23] on icon at bounding box center [219, 26] width 11 height 11
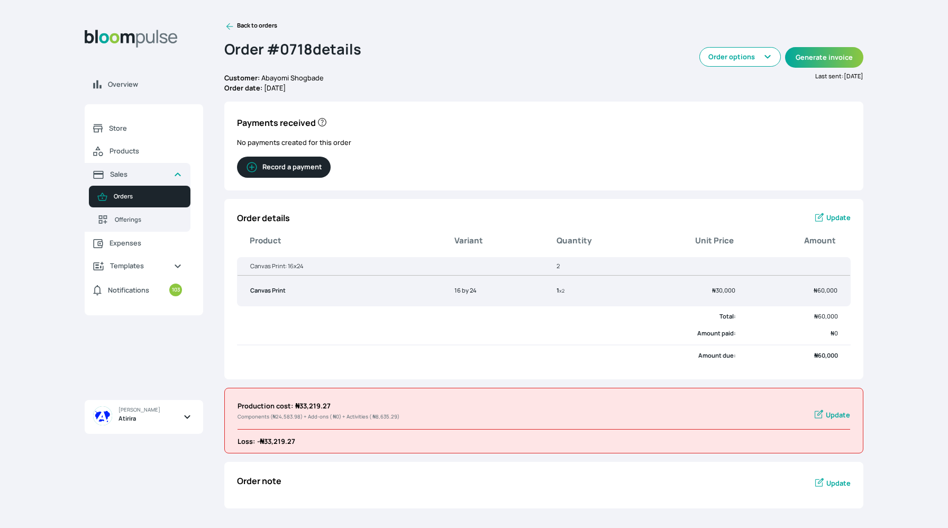
click at [233, 25] on icon at bounding box center [229, 26] width 11 height 11
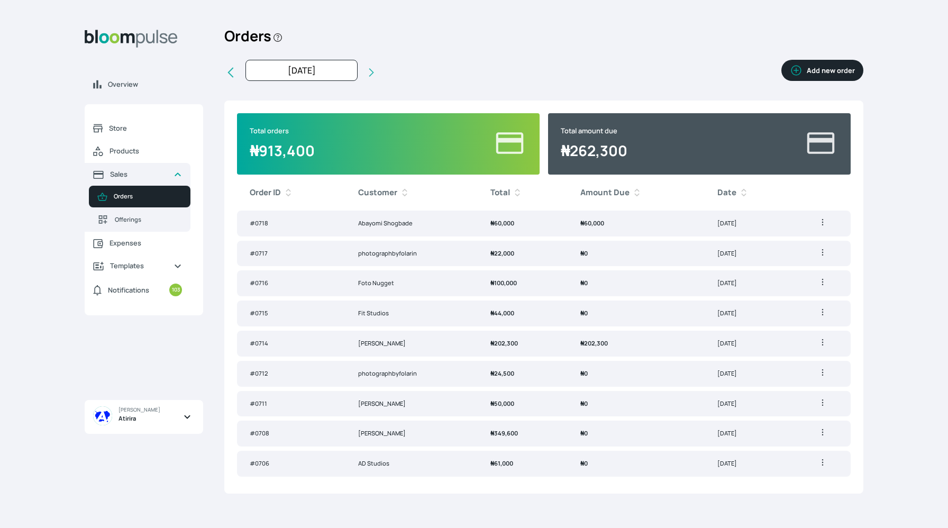
click at [800, 65] on icon "button" at bounding box center [796, 70] width 13 height 13
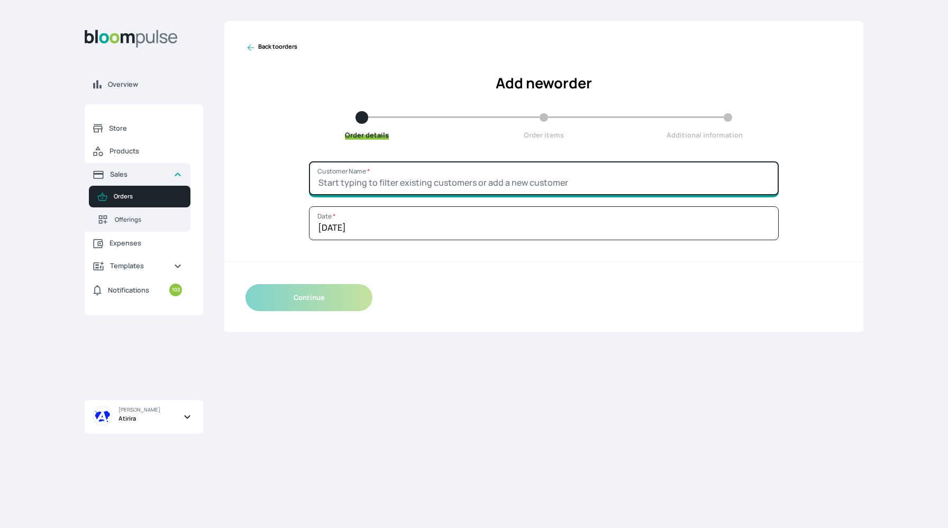
click at [447, 188] on input "Customer Name *" at bounding box center [544, 178] width 470 height 34
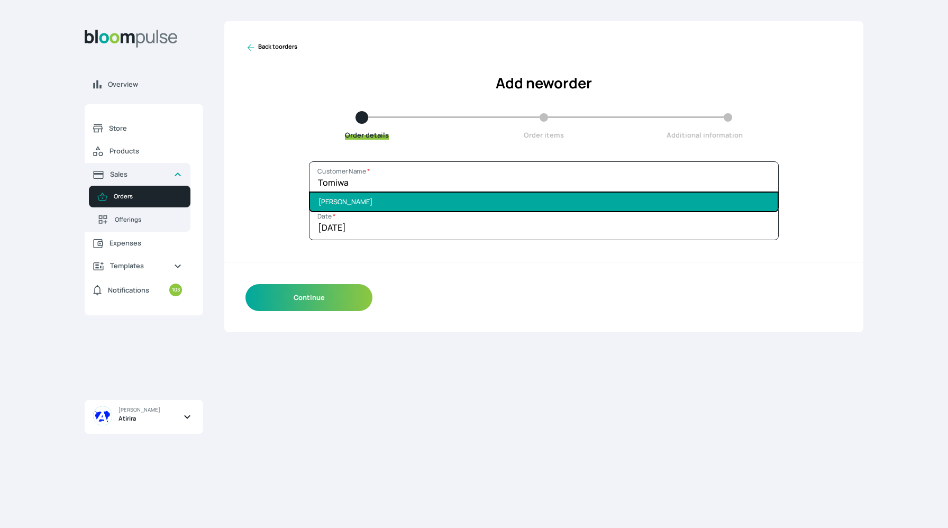
click at [432, 205] on li "Tomiwa Ajayi" at bounding box center [544, 202] width 468 height 19
type input "Tomiwa Ajayi"
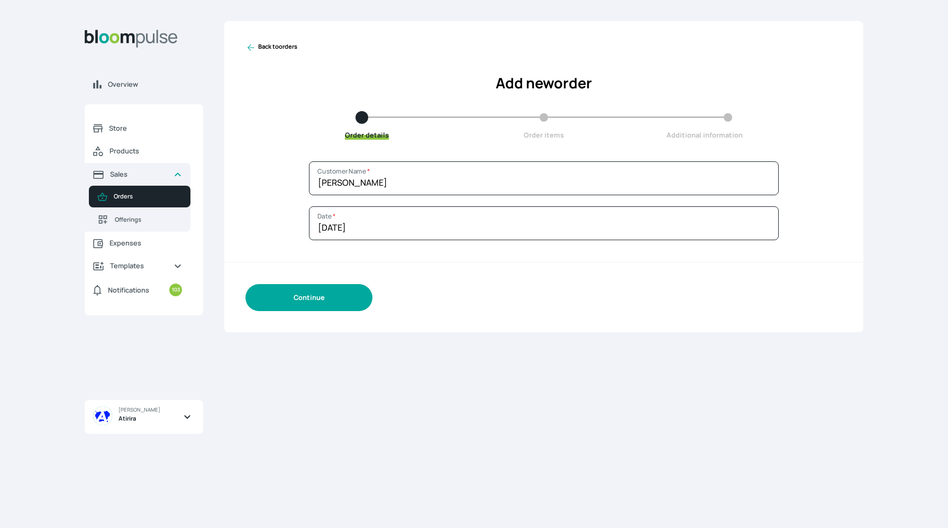
click at [331, 305] on button "Continue" at bounding box center [308, 297] width 127 height 27
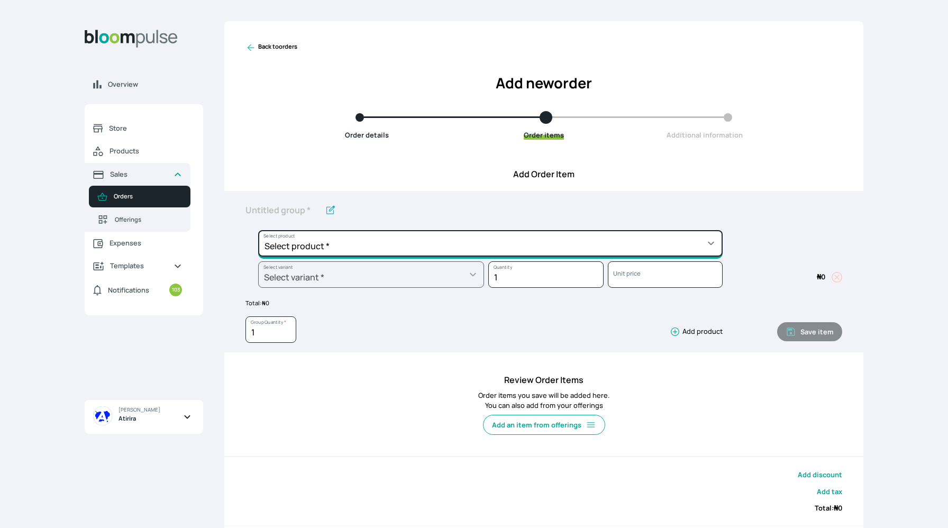
click at [363, 240] on select "Select product * Big Frame (Black) Canvas Print Canvas Print - Standard Canvas …" at bounding box center [490, 243] width 465 height 26
select select "a9f19bd2-f1a8-4b74-ae51-3a75659f3a28"
type input "Lustre Print - Standard"
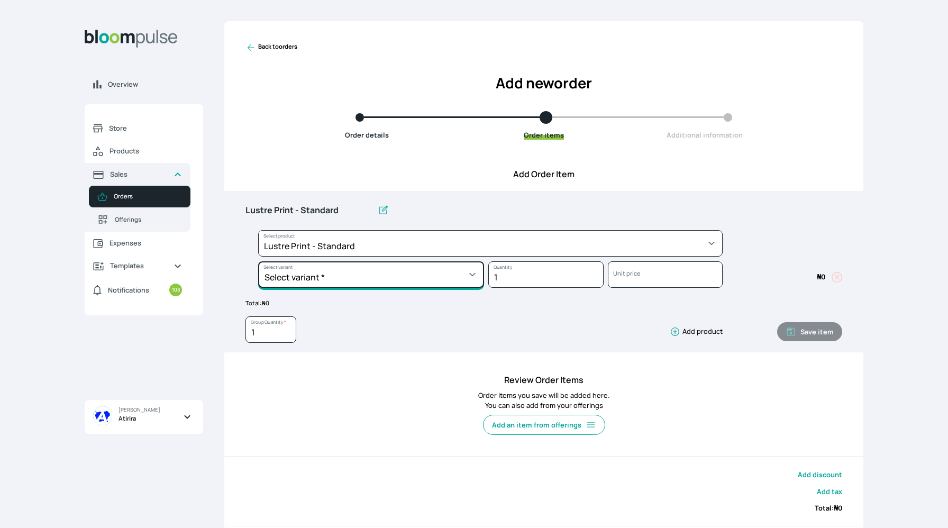
click at [378, 281] on select "Select variant * 10 by 10 10 by 12 10 by 15 10 by 16 11 by 12 11 by 14 11.7 by …" at bounding box center [371, 274] width 226 height 26
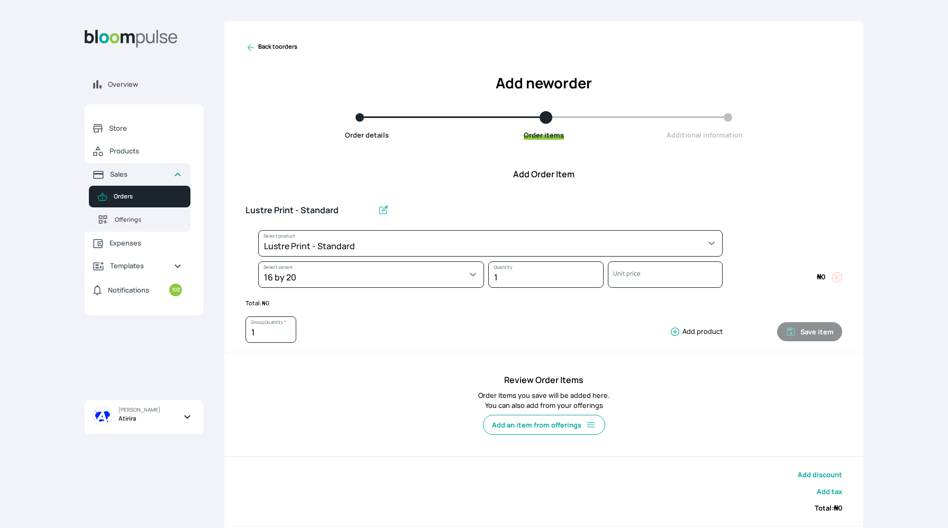
select select "a9f19bd2-f1a8-4b74-ae51-3a75659f3a28"
select select "c90ef38e-4c33-4814-9bf1-ecad61888651"
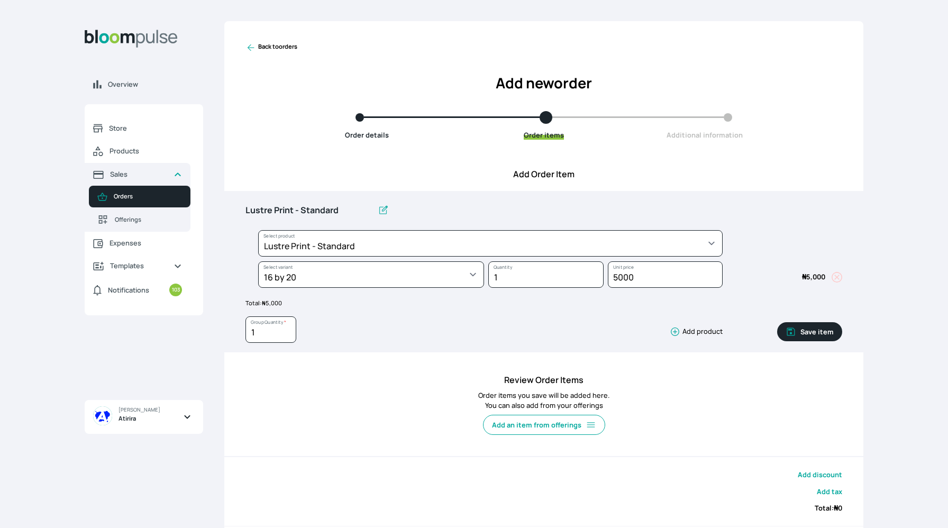
click at [675, 331] on icon "button" at bounding box center [675, 331] width 11 height 11
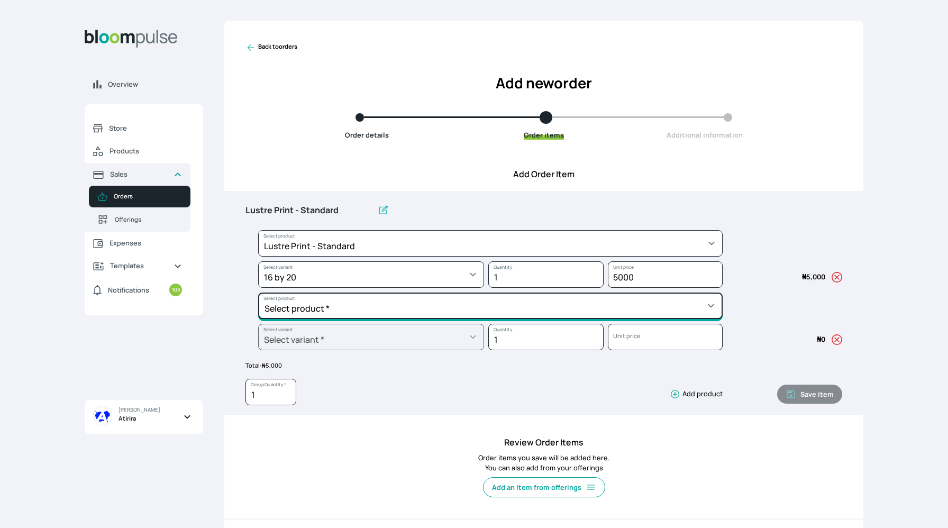
click at [591, 257] on select "Select product * Big Frame (Black) Canvas Print Canvas Print - Standard Canvas …" at bounding box center [490, 243] width 465 height 26
select select "5fa67804-61d7-459d-93b4-9e8949636f1b"
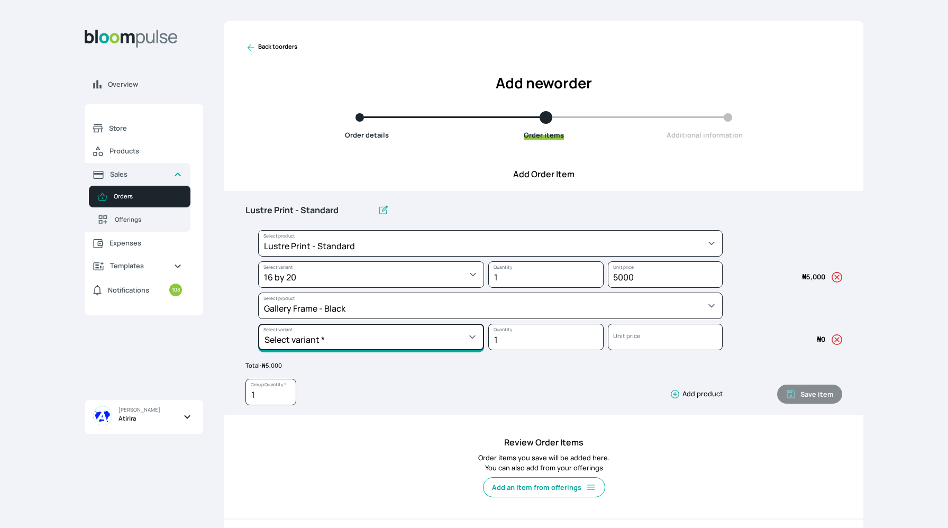
click at [426, 288] on select "Select variant * 10 by 10 10 by 12 10 by 13 10 by 15 10 by 16 11 by 12 11 by 14…" at bounding box center [371, 274] width 226 height 26
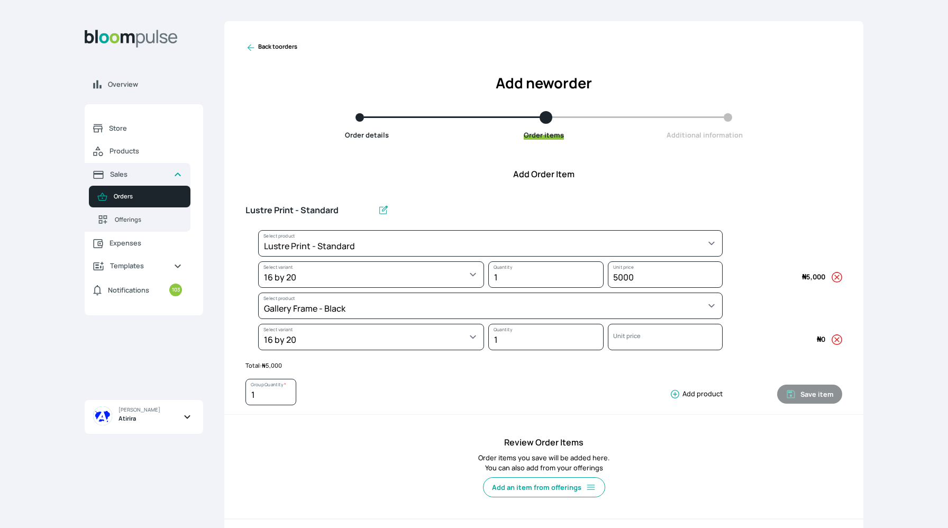
select select "5fa67804-61d7-459d-93b4-9e8949636f1b"
select select "ce514348-26ea-42a8-afc0-9dafa6b4dfcb"
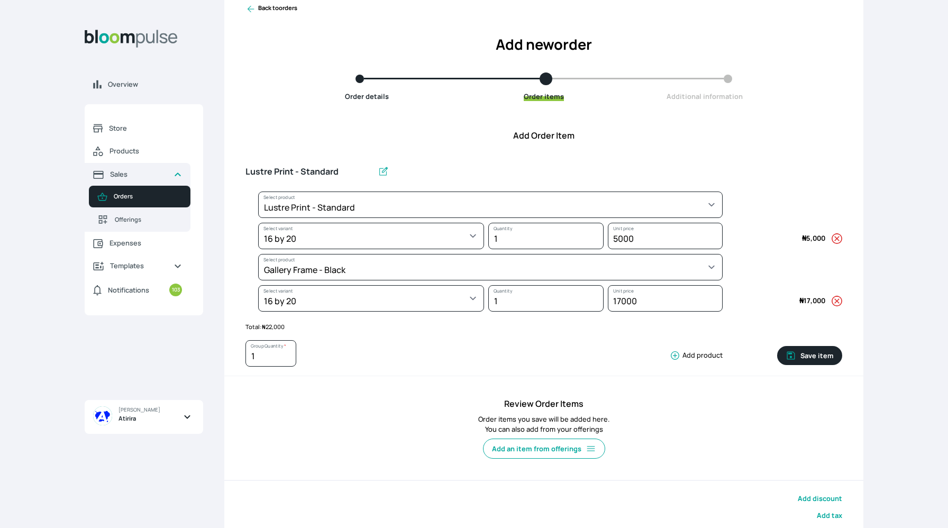
scroll to position [48, 0]
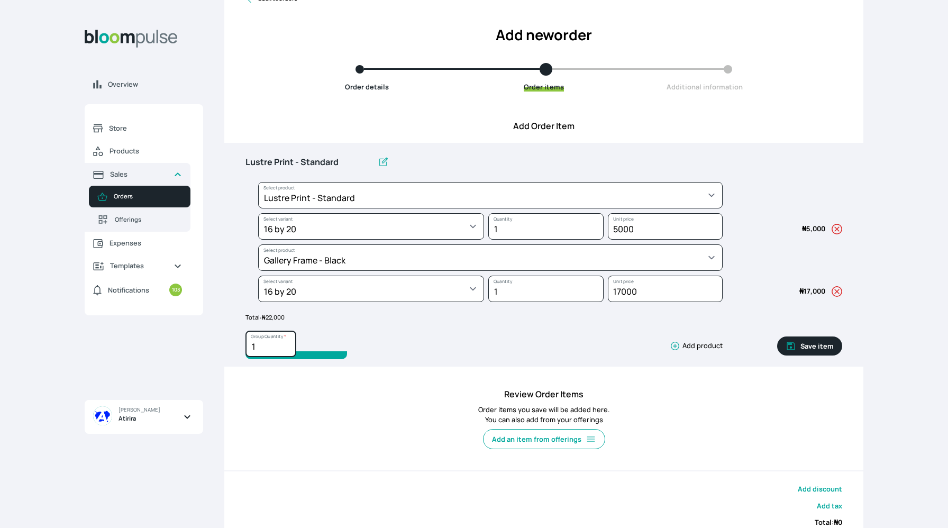
click at [270, 343] on input "1" at bounding box center [270, 344] width 51 height 26
type input "4"
click at [341, 158] on input "Lustre Print - Standard" at bounding box center [309, 162] width 128 height 22
type input "L"
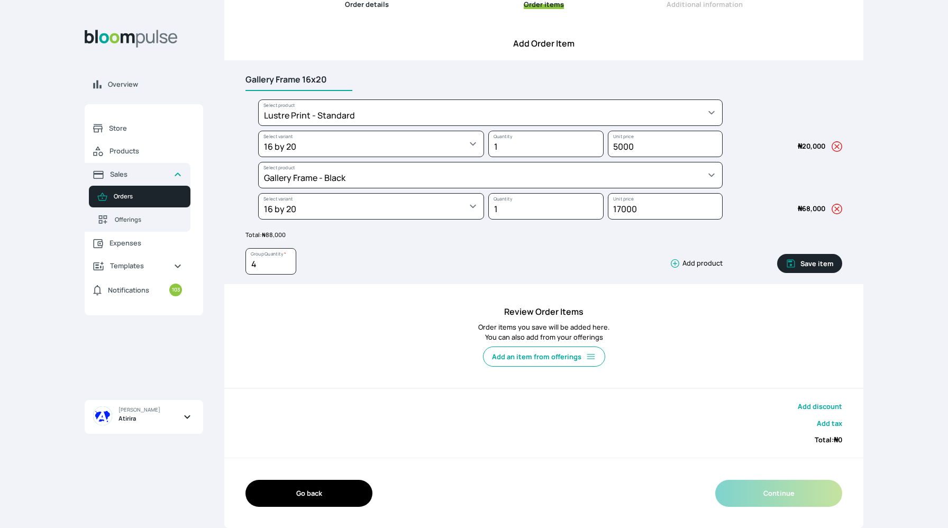
type input "Gallery Frame 16x20"
click at [810, 270] on button "Save item" at bounding box center [809, 263] width 65 height 19
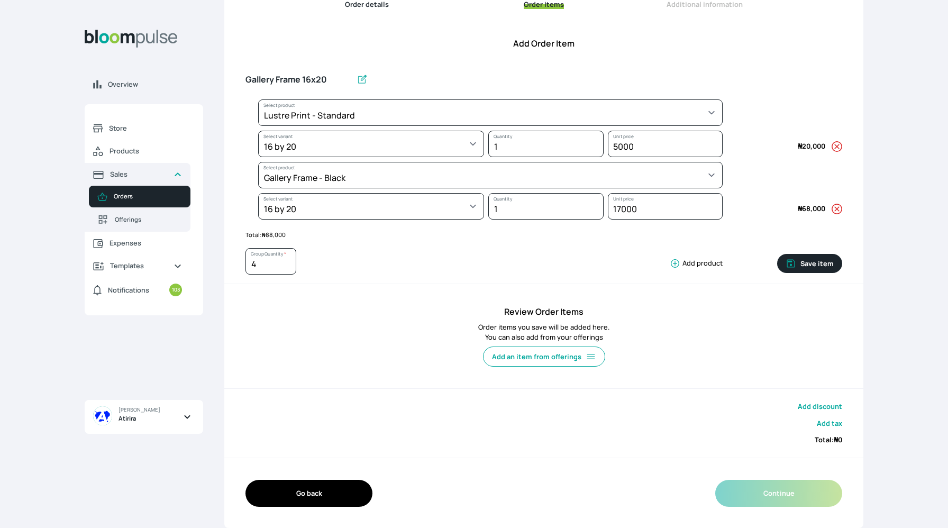
type input "1"
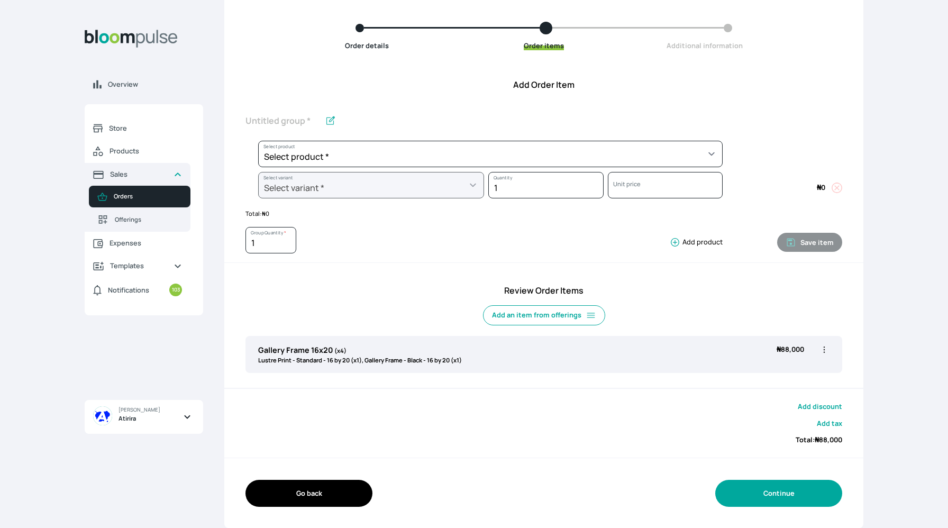
click at [776, 497] on button "Continue" at bounding box center [778, 493] width 127 height 27
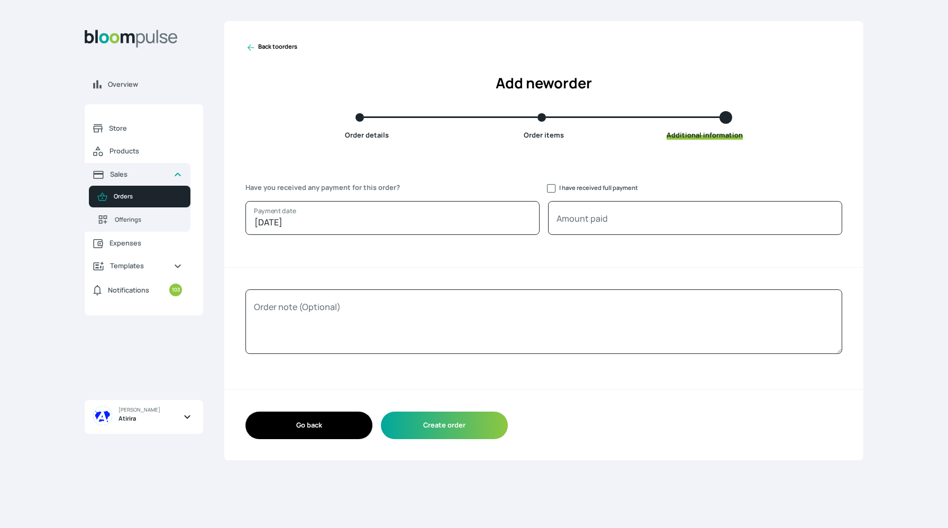
scroll to position [0, 0]
click at [552, 191] on input "I have received full payment" at bounding box center [551, 188] width 8 height 8
checkbox input "true"
type input "88000"
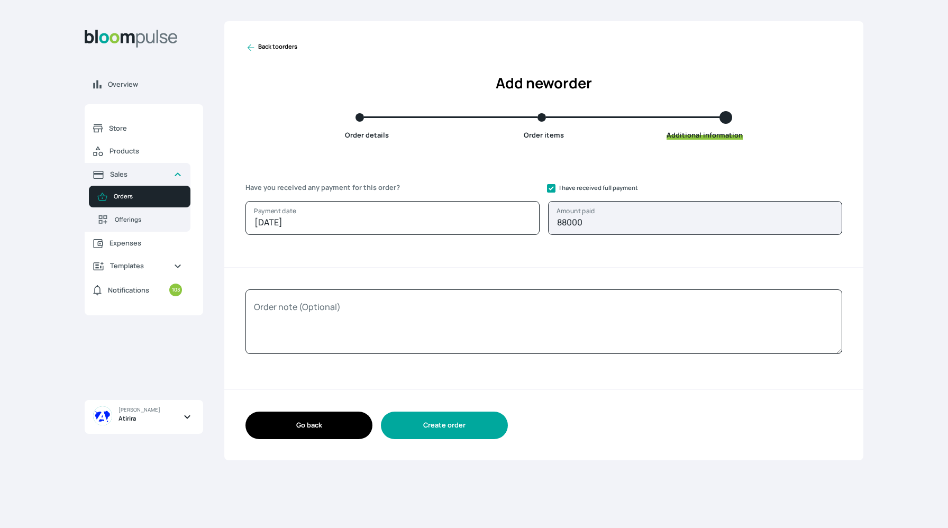
click at [482, 426] on button "Create order" at bounding box center [444, 425] width 127 height 27
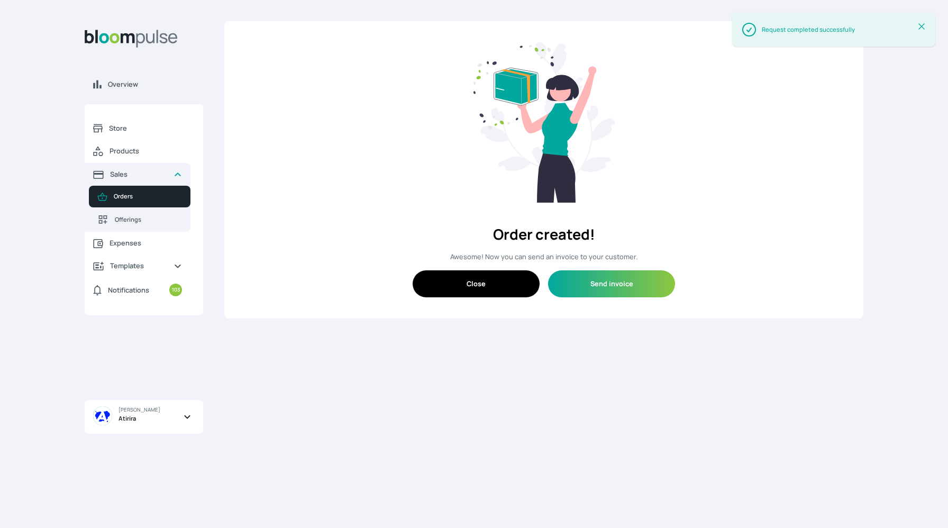
click at [493, 290] on button "Close" at bounding box center [476, 283] width 127 height 27
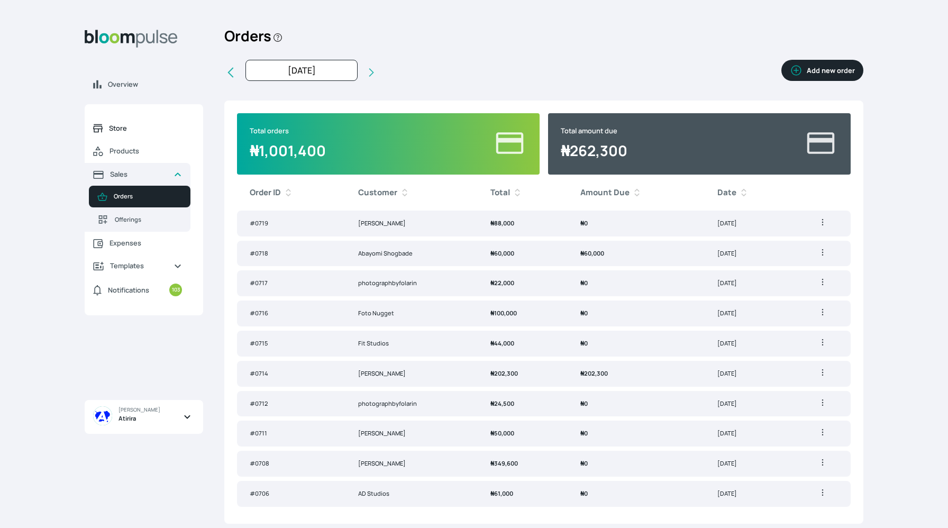
click at [132, 126] on span "Store" at bounding box center [145, 128] width 73 height 10
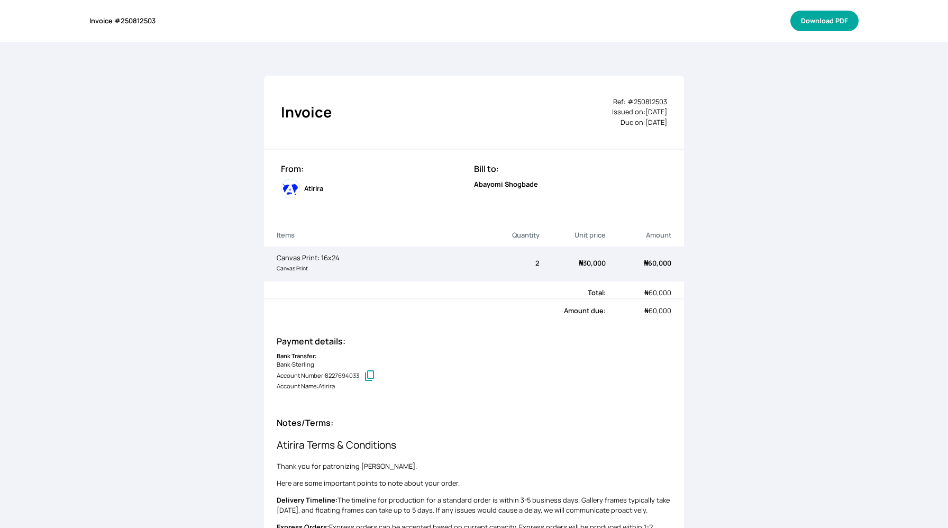
click at [820, 18] on button "Download PDF" at bounding box center [824, 21] width 68 height 21
click at [776, 99] on div "Invoice Ref: # 250812503 Issued on: [DATE] Due on: [DATE] From: Atirira Bill to…" at bounding box center [474, 400] width 948 height 717
